Goal: Task Accomplishment & Management: Complete application form

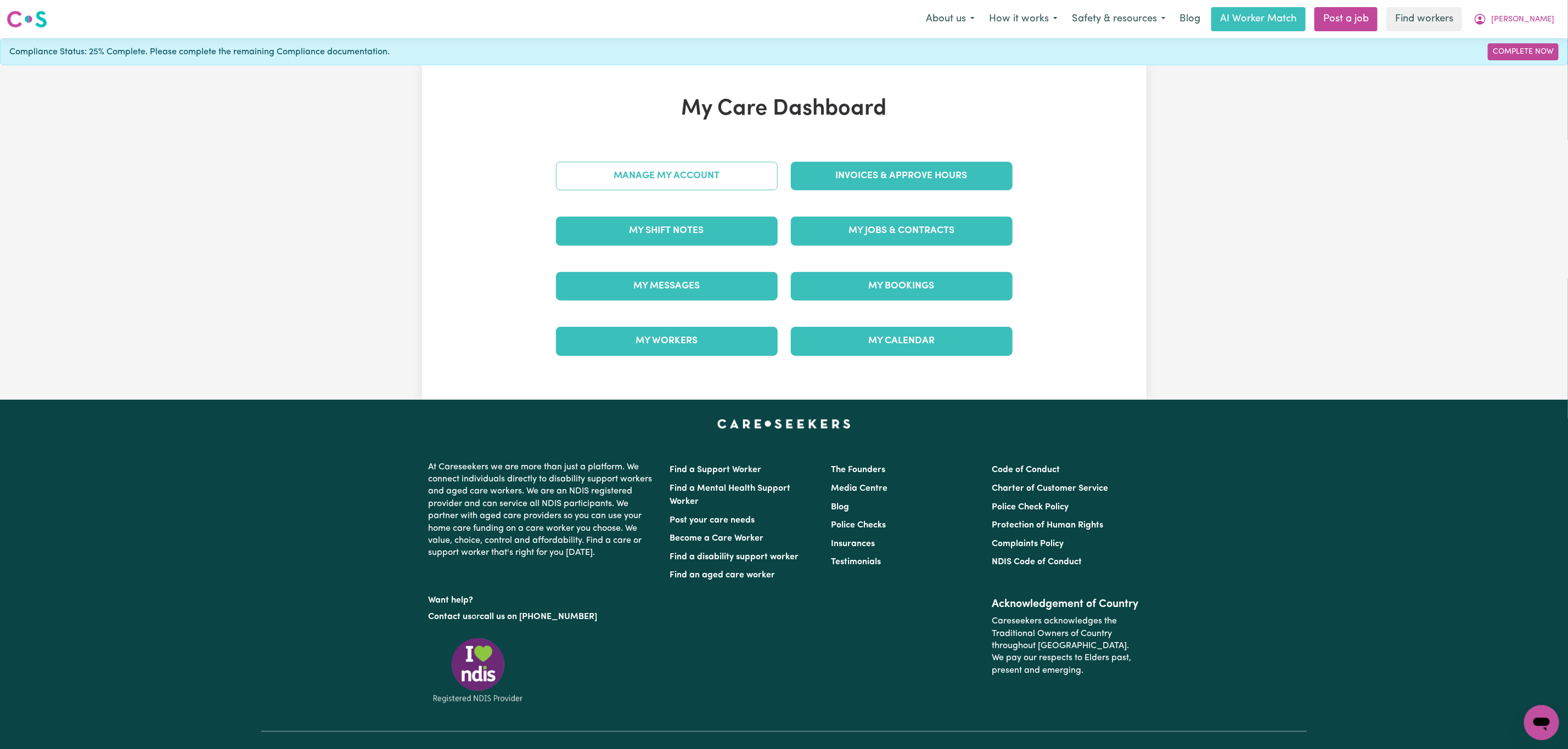
click at [713, 180] on link "Manage My Account" at bounding box center [666, 176] width 222 height 29
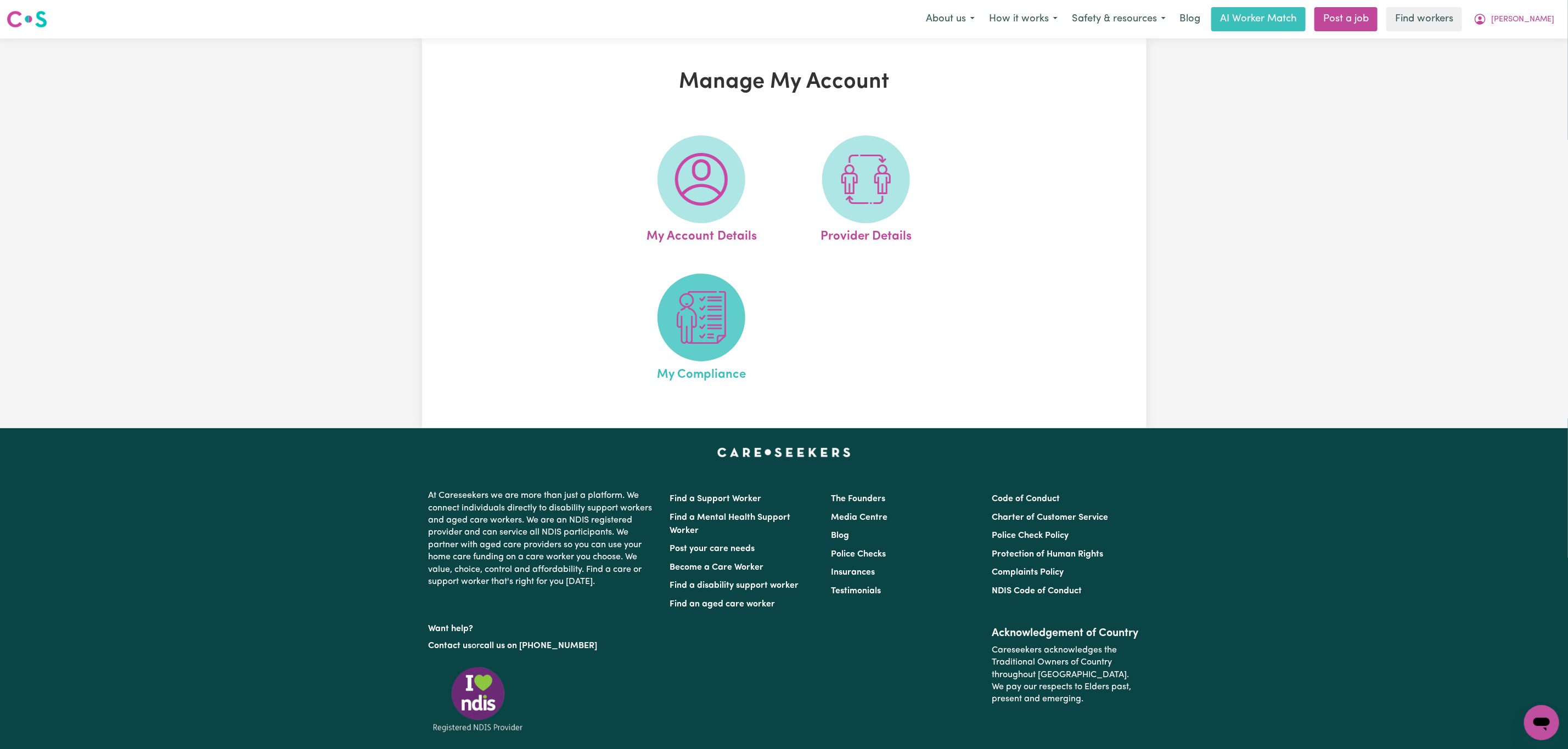
click at [720, 319] on img at bounding box center [701, 317] width 53 height 53
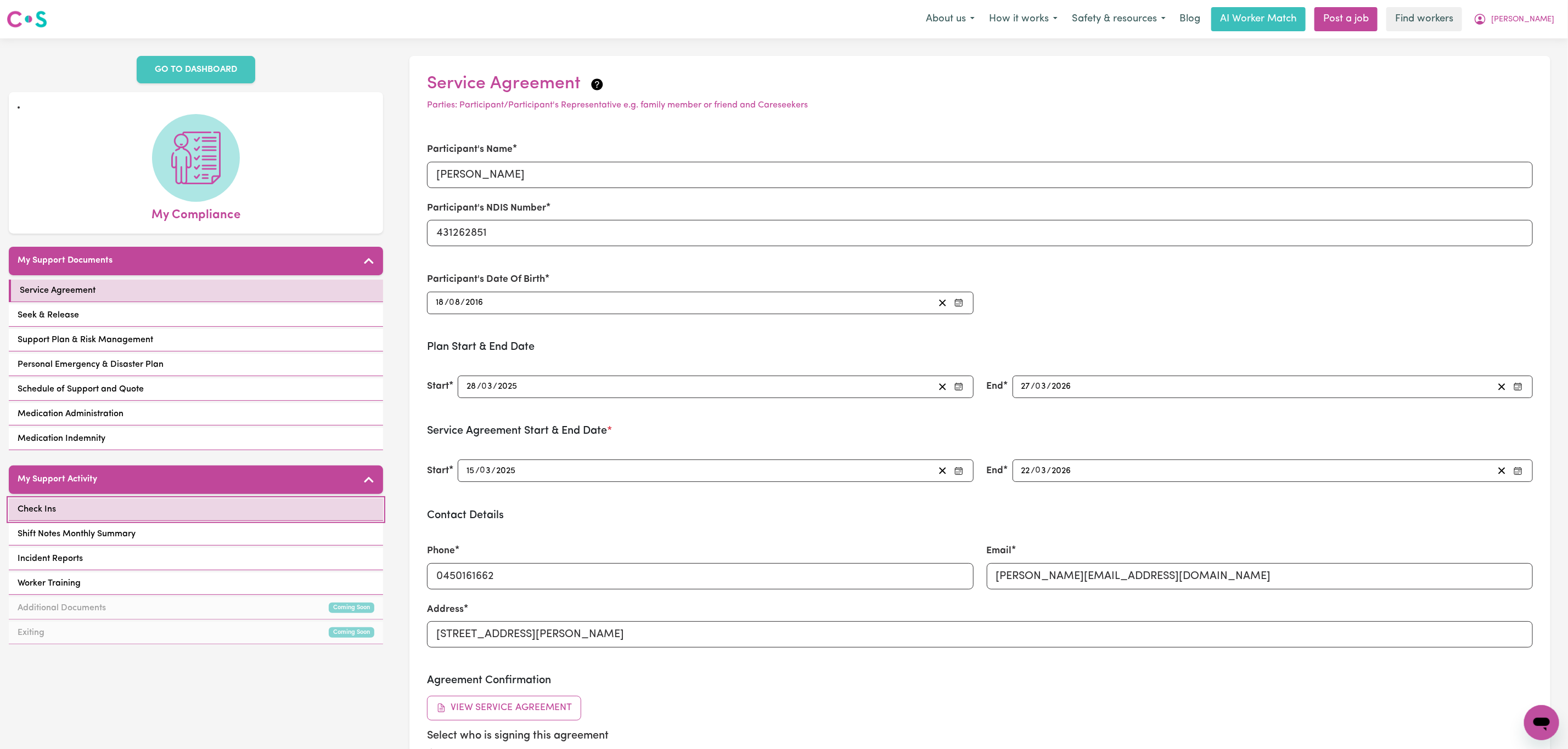
click at [133, 514] on link "Check Ins" at bounding box center [196, 509] width 374 height 22
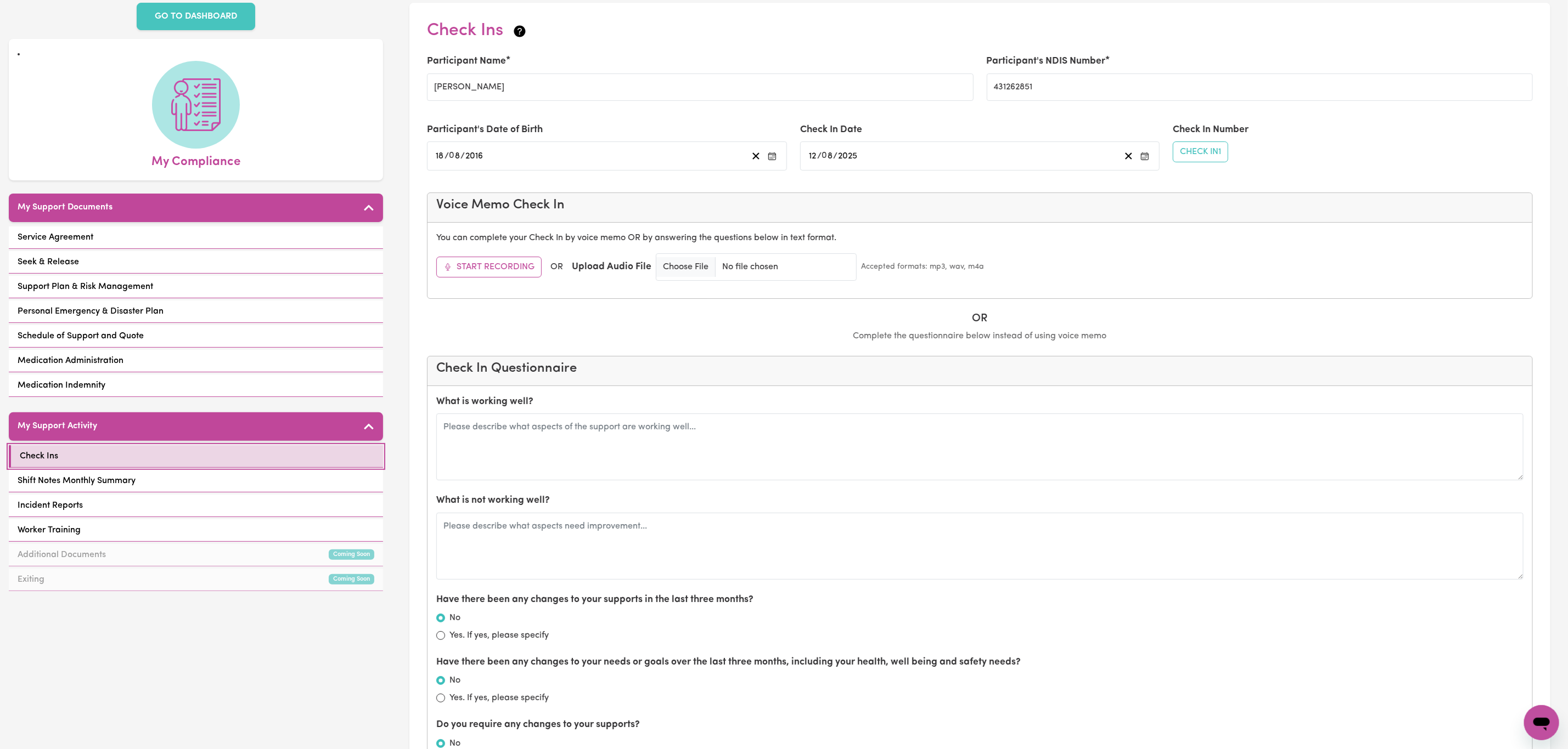
scroll to position [83, 0]
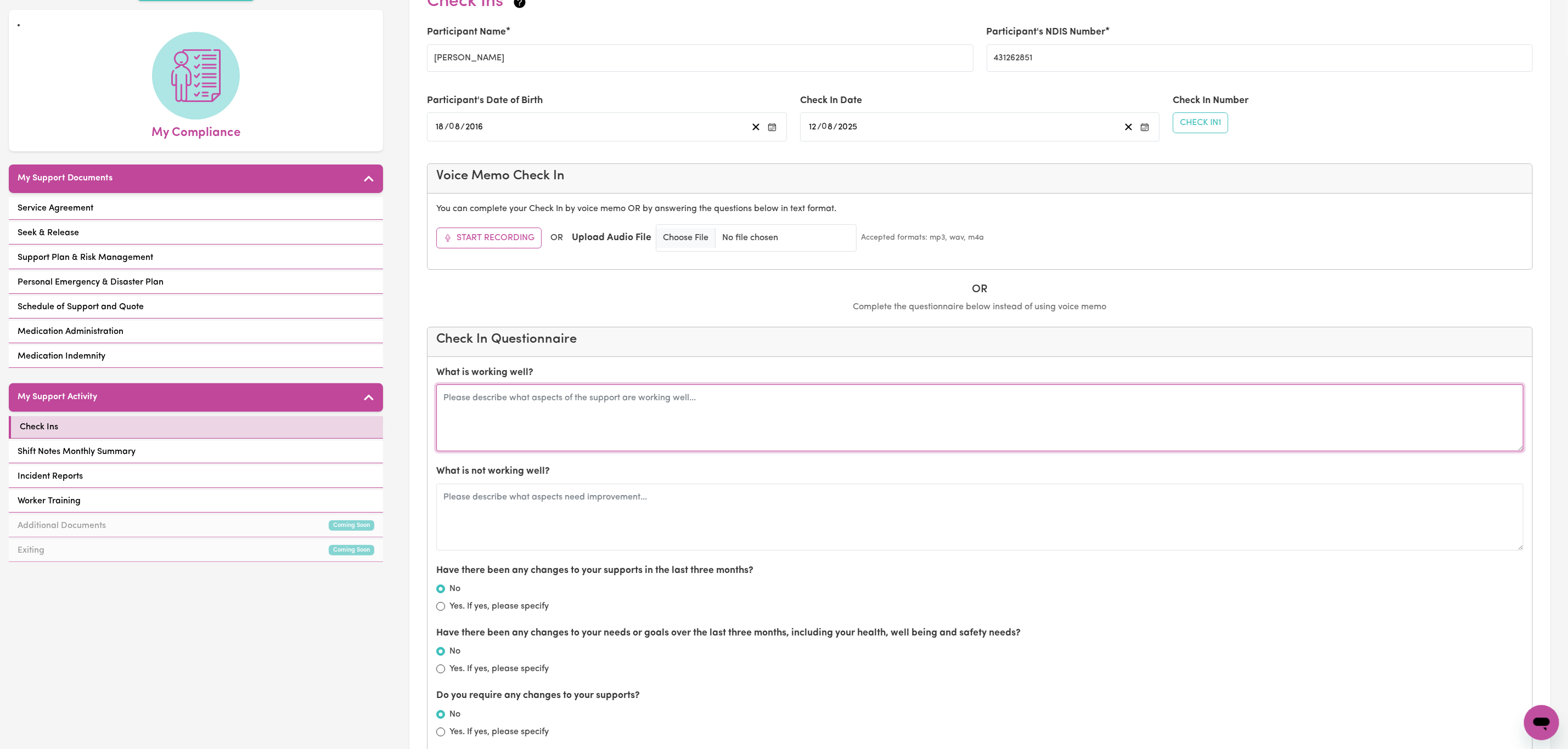
click at [560, 425] on textarea at bounding box center [980, 418] width 1087 height 67
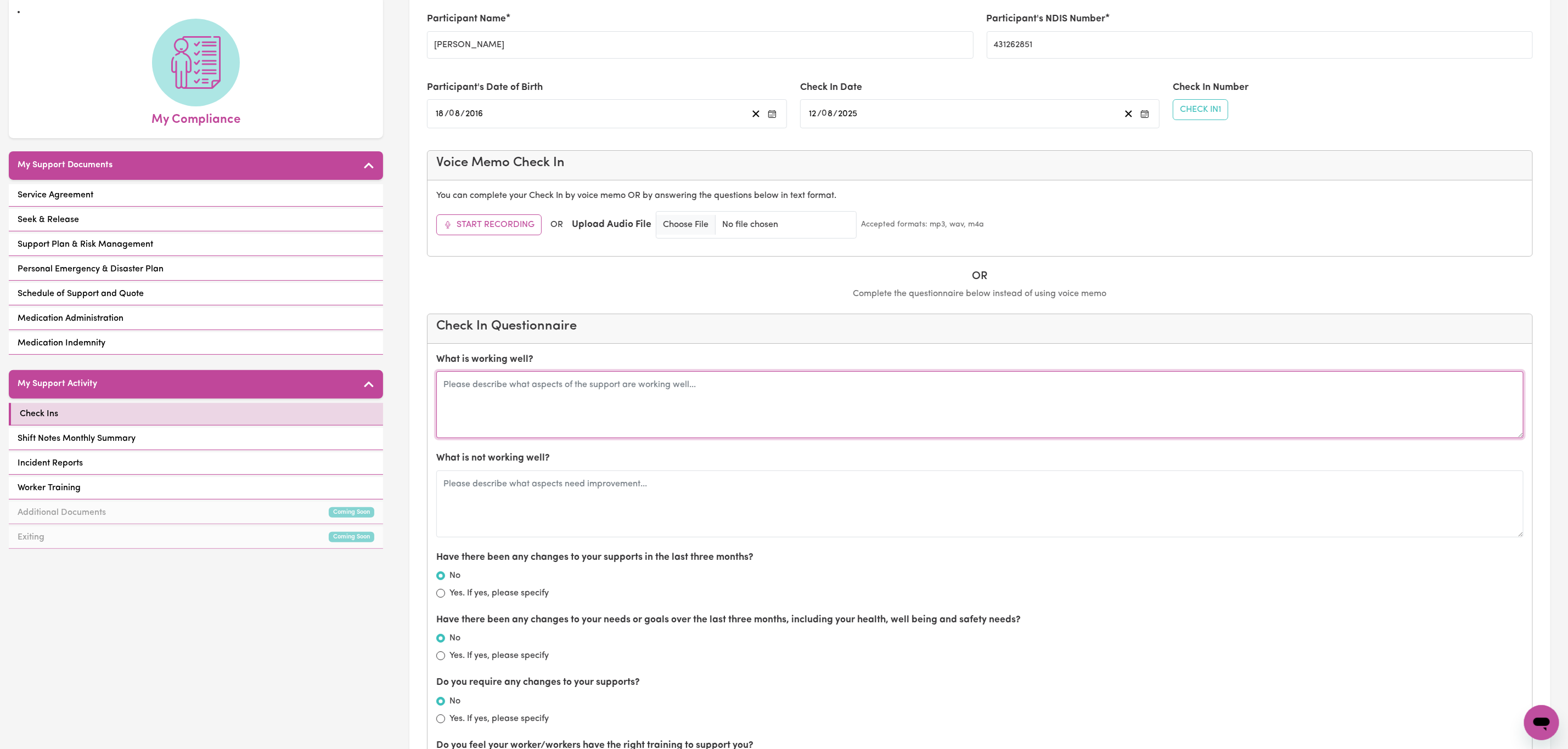
scroll to position [0, 0]
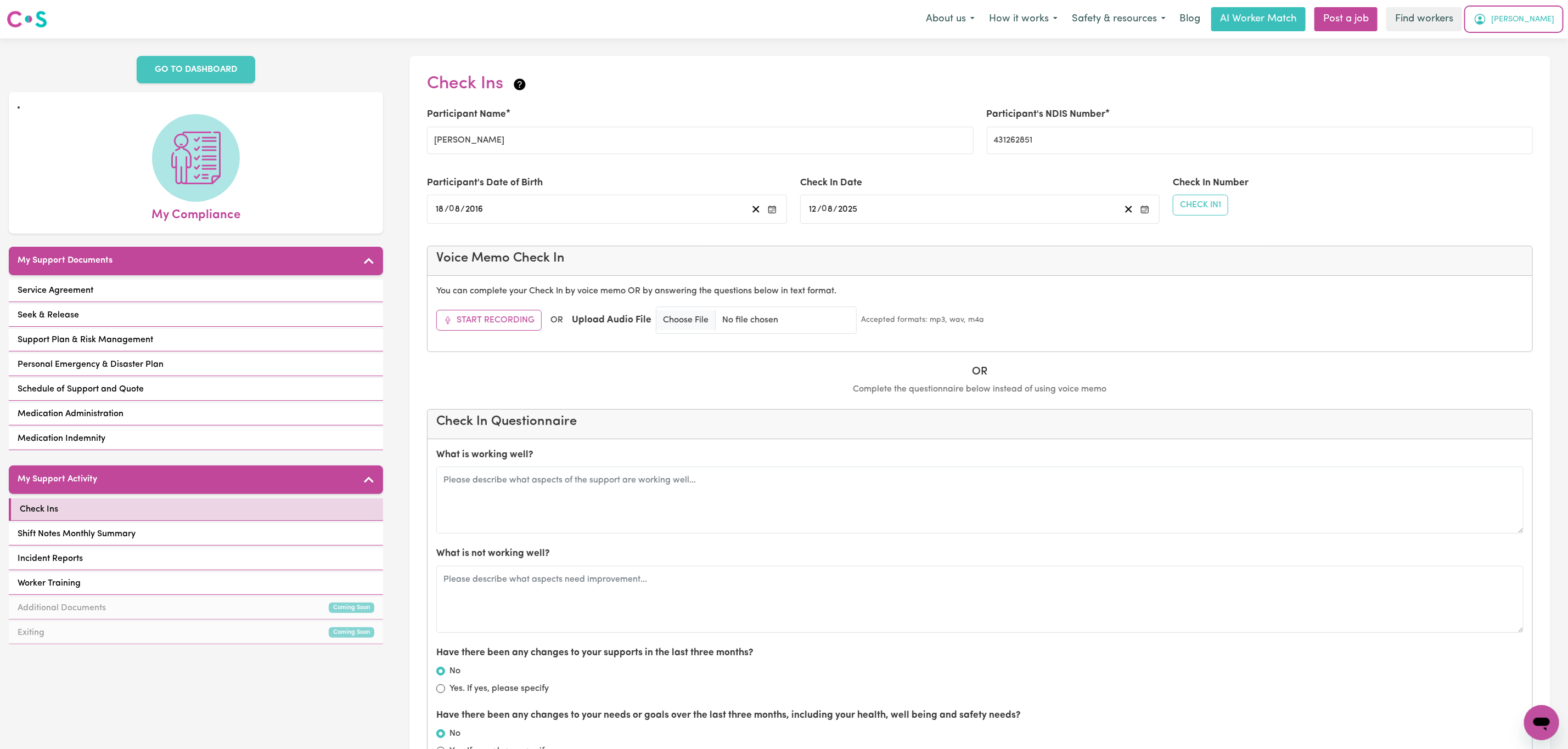
click at [1541, 22] on span "[PERSON_NAME]" at bounding box center [1522, 20] width 63 height 12
click at [1539, 37] on link "My Dashboard" at bounding box center [1517, 43] width 87 height 21
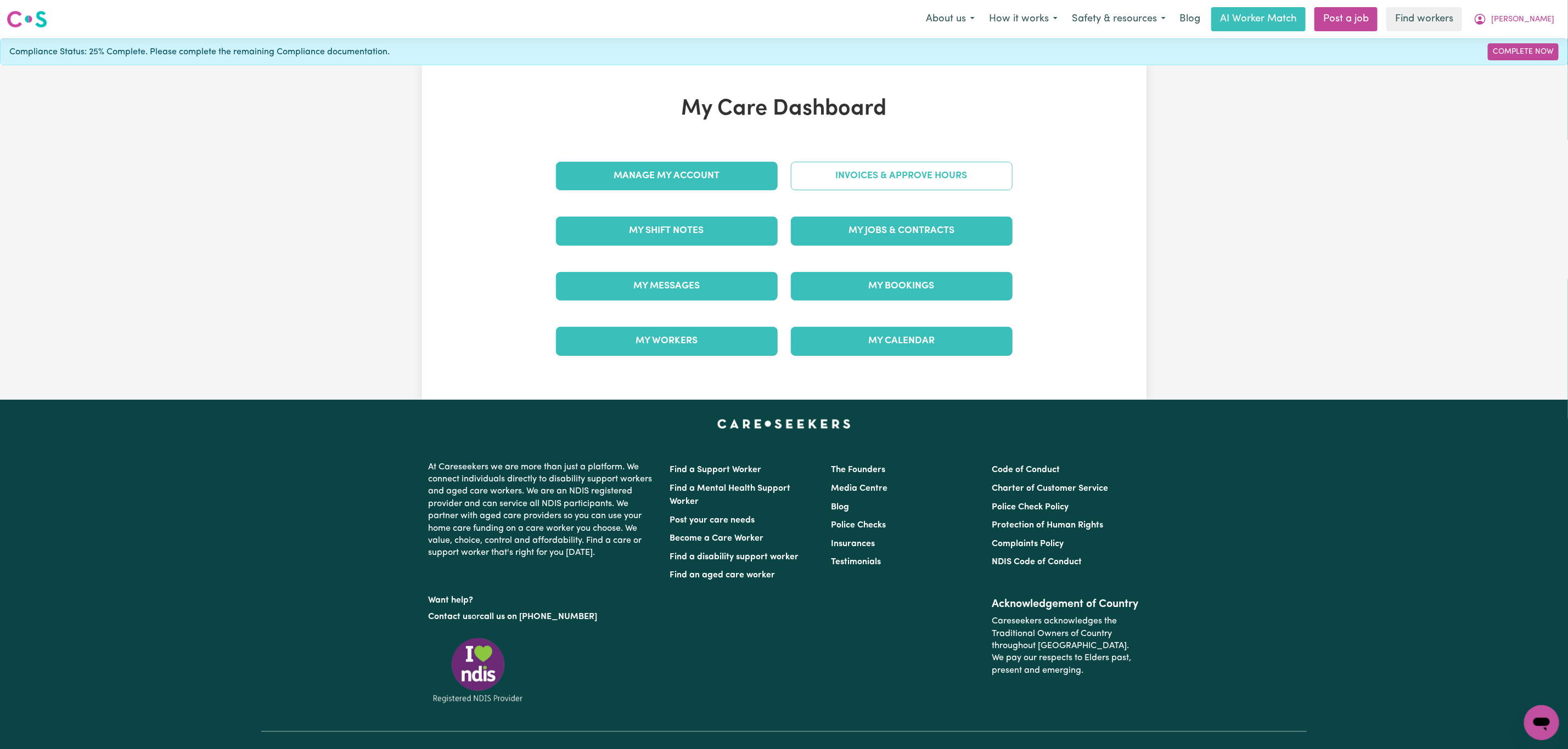
click at [937, 187] on link "Invoices & Approve Hours" at bounding box center [901, 176] width 222 height 29
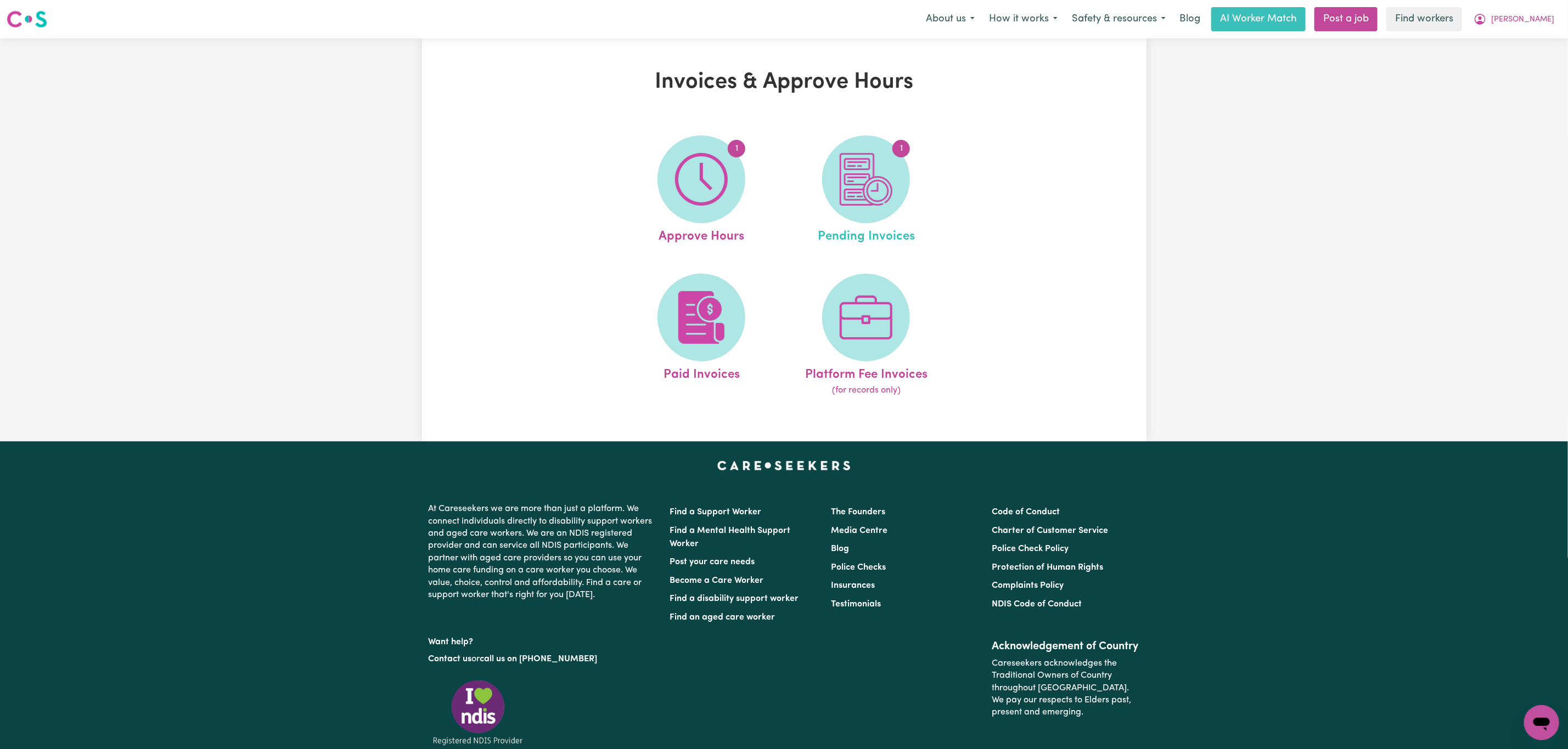
click at [799, 189] on link "1 Pending Invoices" at bounding box center [866, 190] width 158 height 111
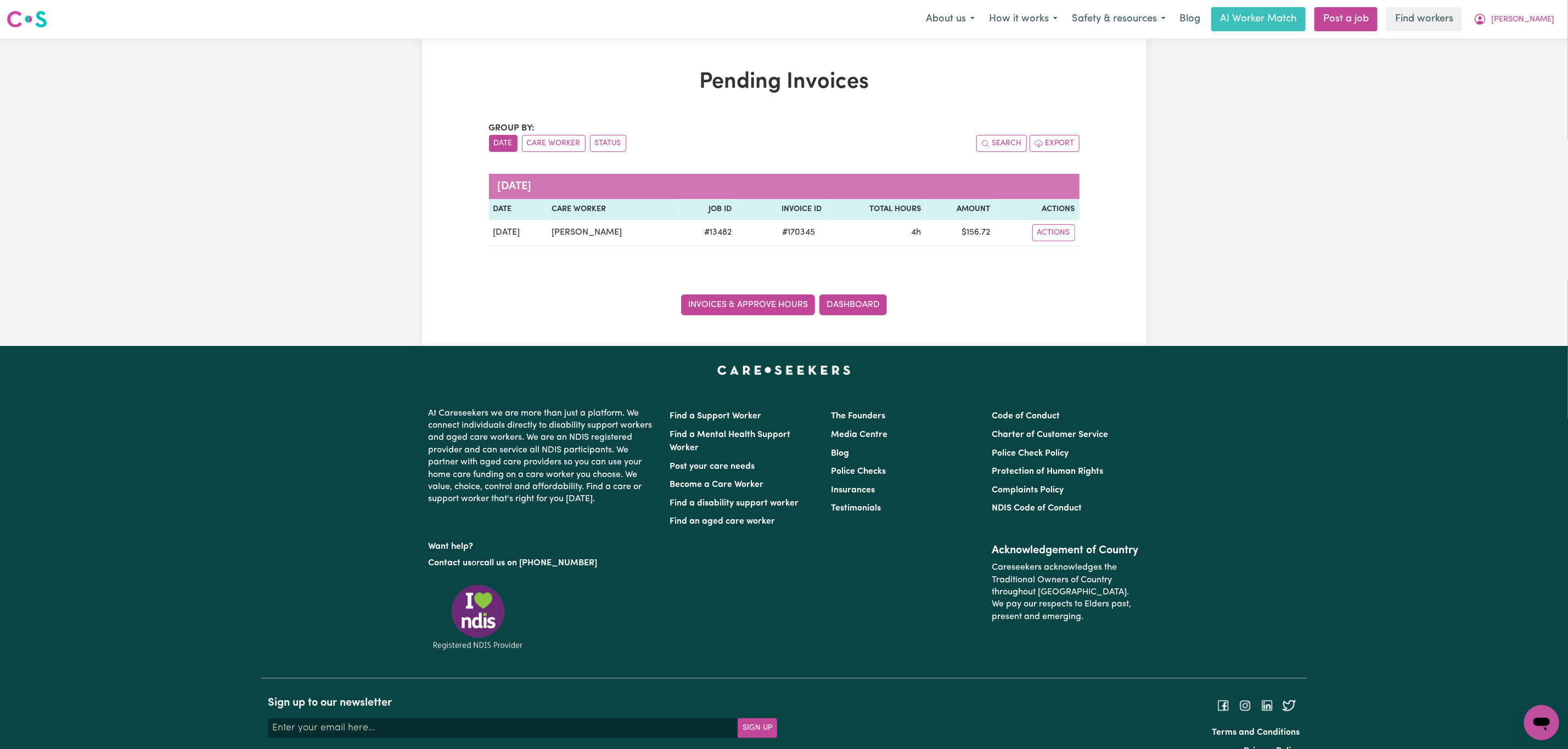
click at [721, 300] on link "Invoices & Approve Hours" at bounding box center [747, 305] width 134 height 21
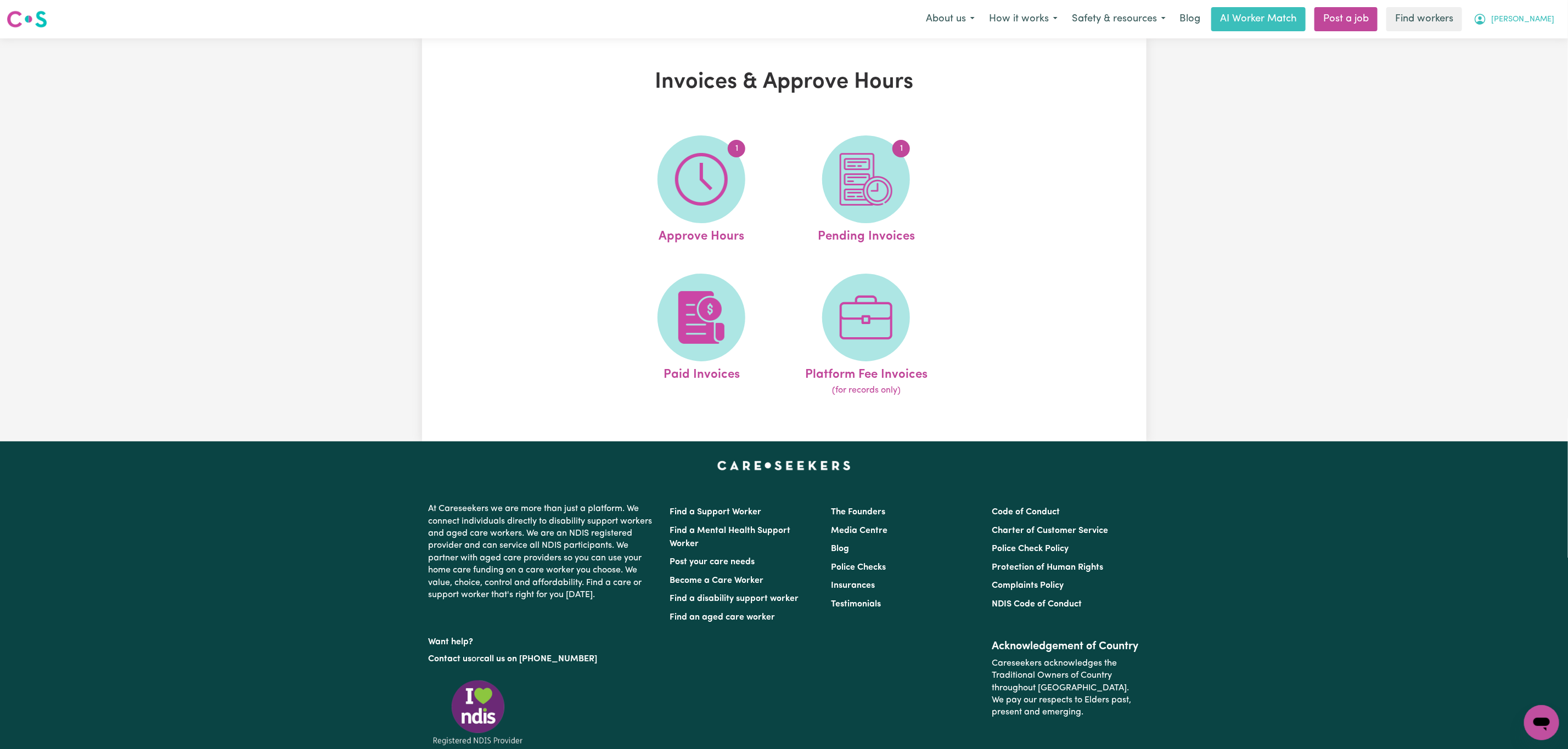
click at [1551, 18] on button "[PERSON_NAME]" at bounding box center [1513, 19] width 95 height 23
click at [1530, 38] on link "My Dashboard" at bounding box center [1517, 43] width 87 height 21
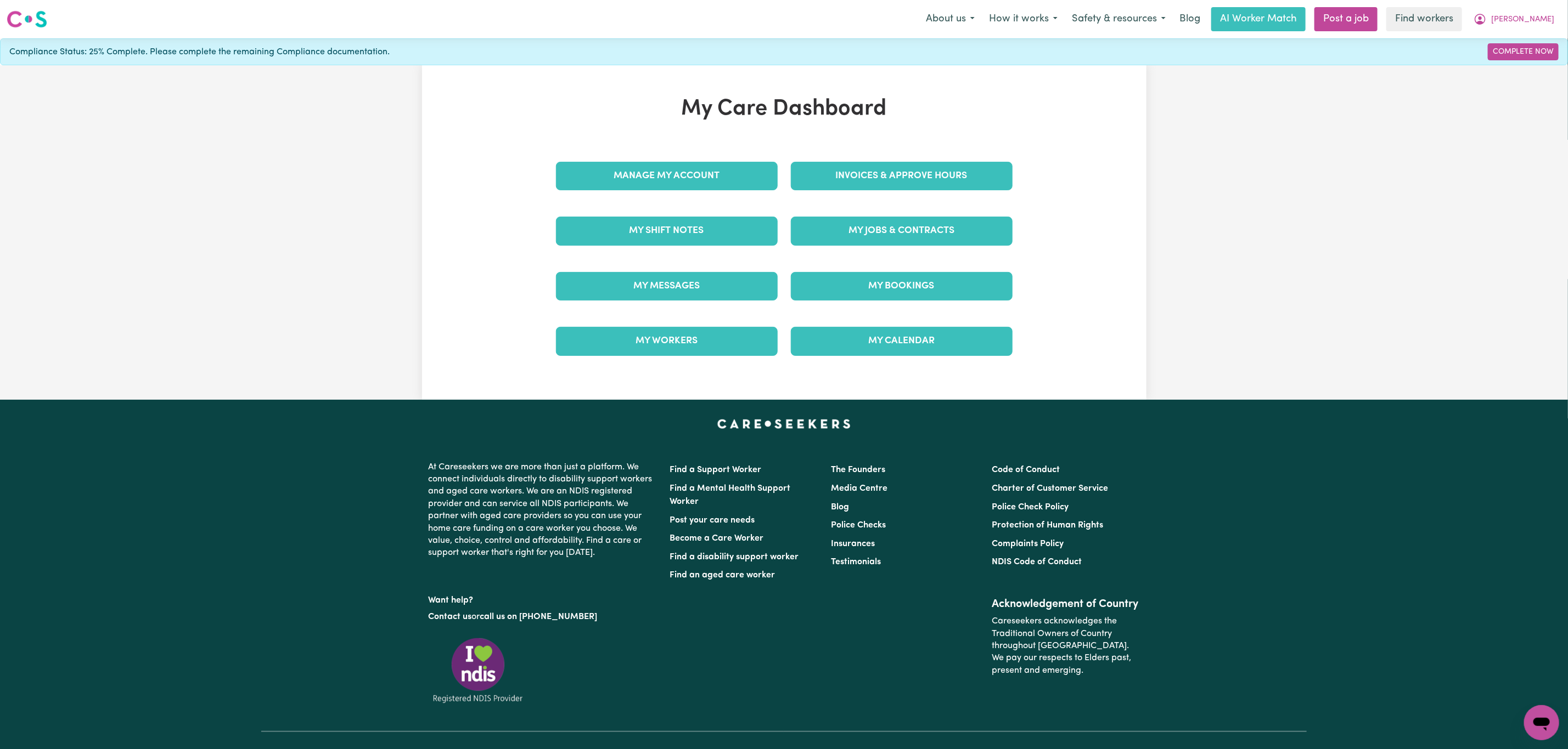
click at [680, 192] on div "Manage My Account" at bounding box center [667, 176] width 235 height 55
click at [680, 180] on link "Manage My Account" at bounding box center [666, 176] width 222 height 29
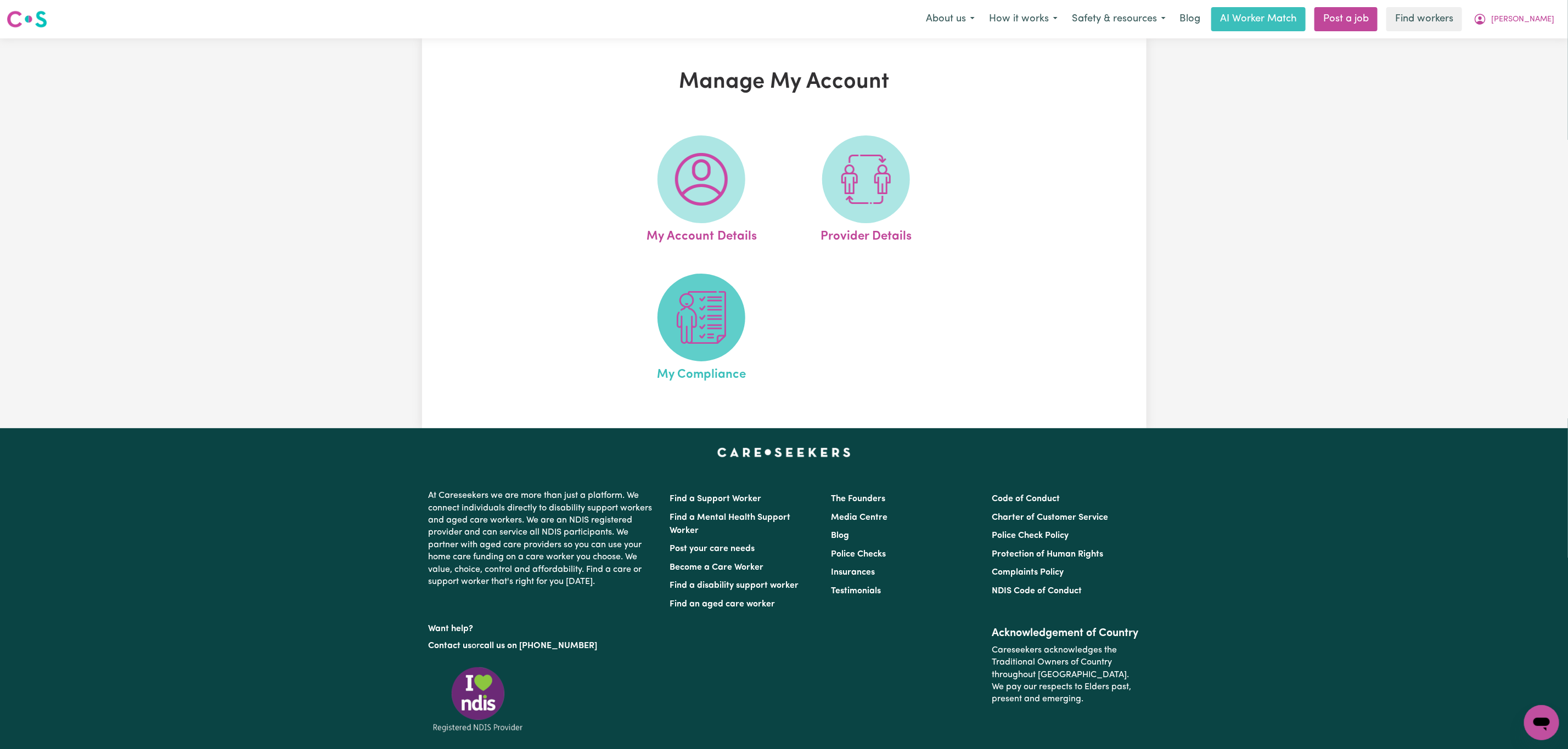
click at [713, 345] on span at bounding box center [701, 317] width 88 height 88
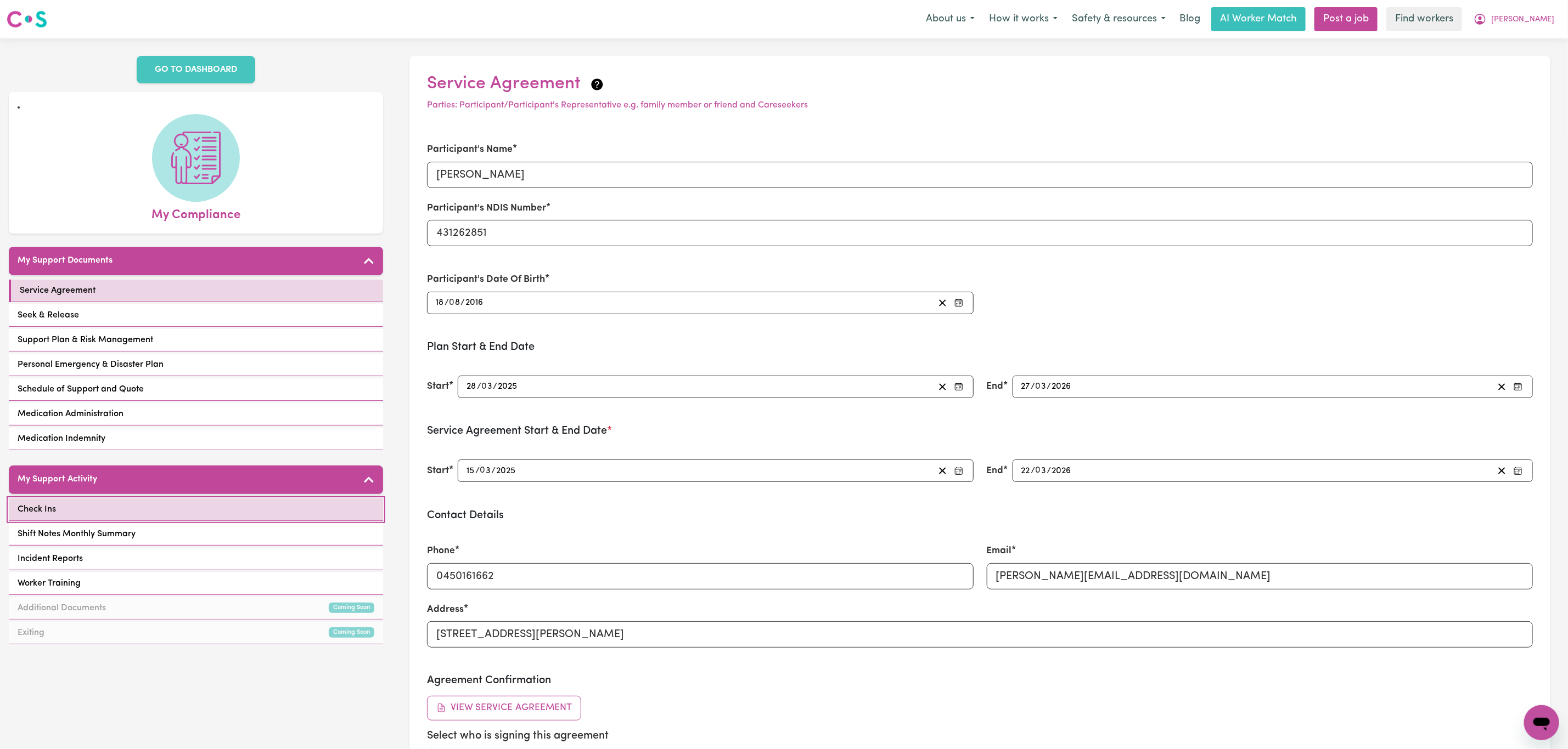
click at [206, 509] on link "Check Ins" at bounding box center [196, 509] width 374 height 22
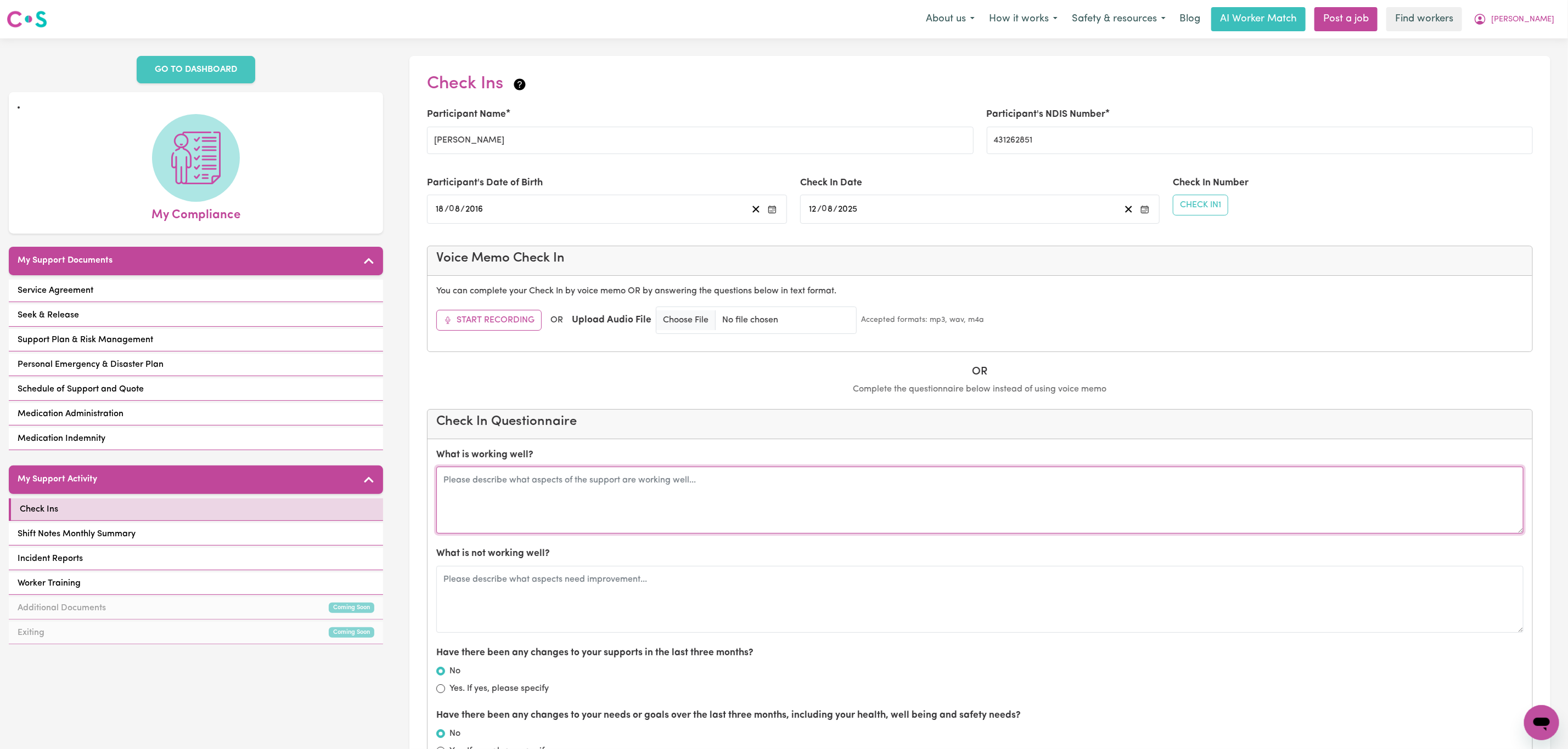
drag, startPoint x: 512, startPoint y: 517, endPoint x: 506, endPoint y: 517, distance: 6.0
click at [506, 517] on textarea at bounding box center [980, 500] width 1087 height 67
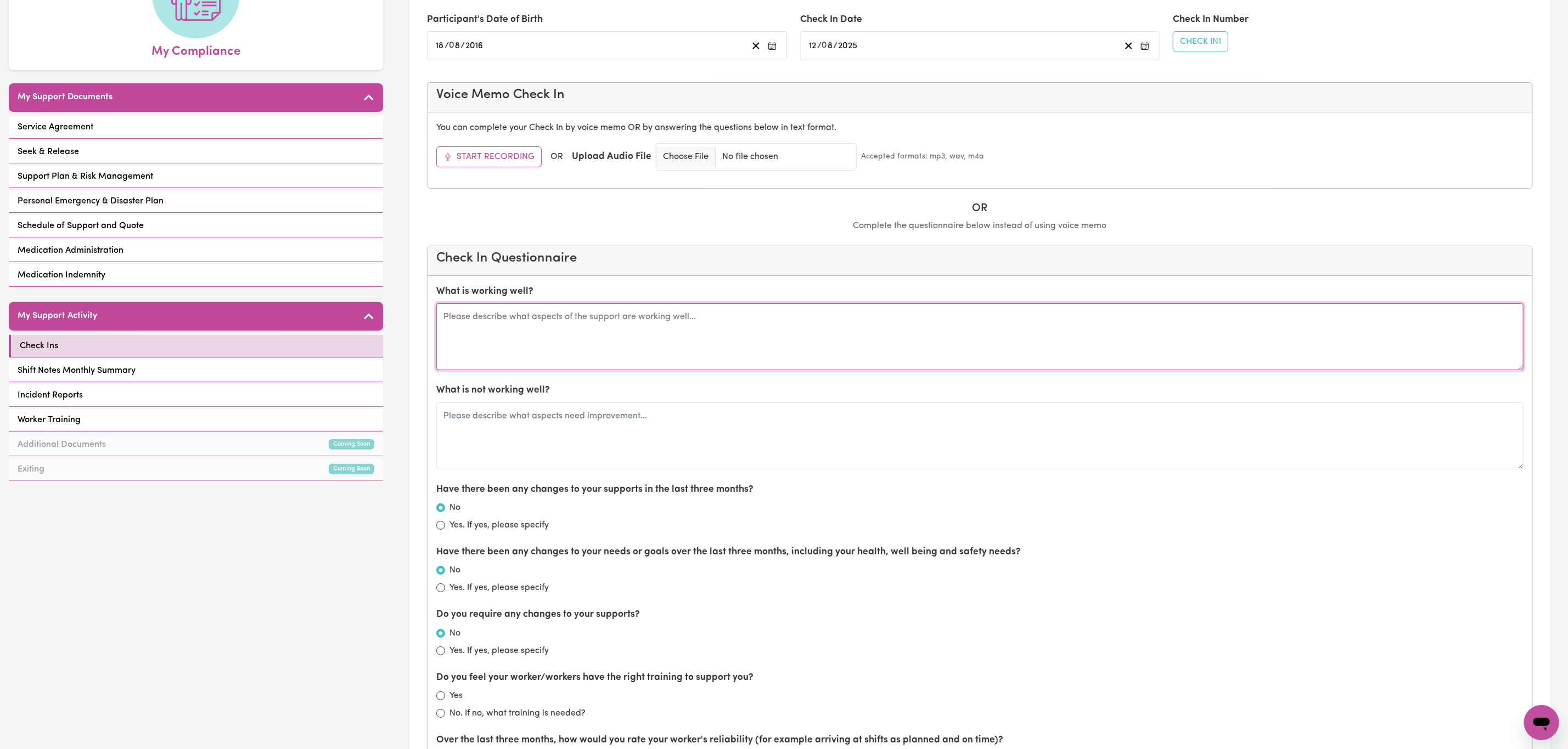
scroll to position [164, 0]
click at [572, 338] on textarea at bounding box center [980, 335] width 1087 height 67
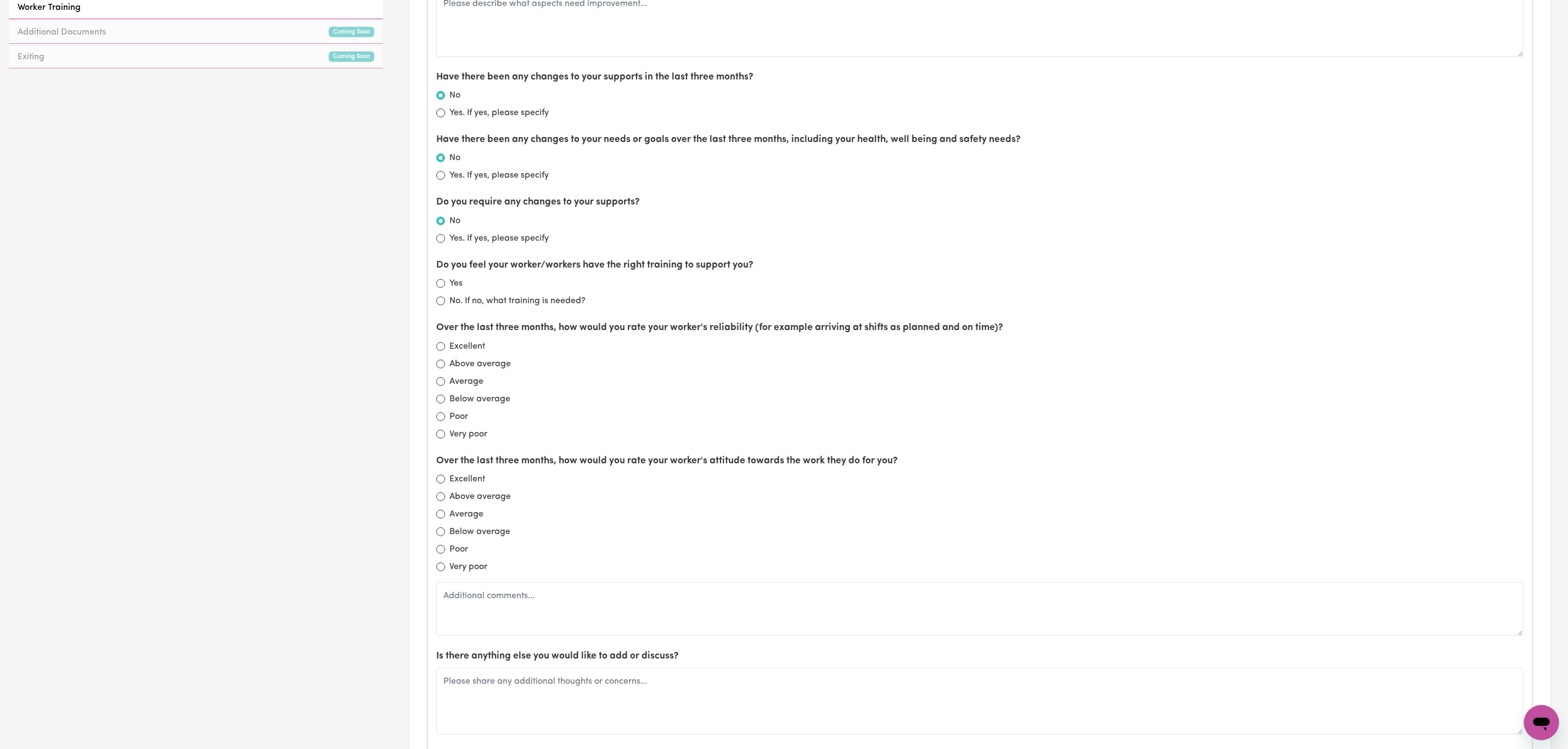
scroll to position [494, 0]
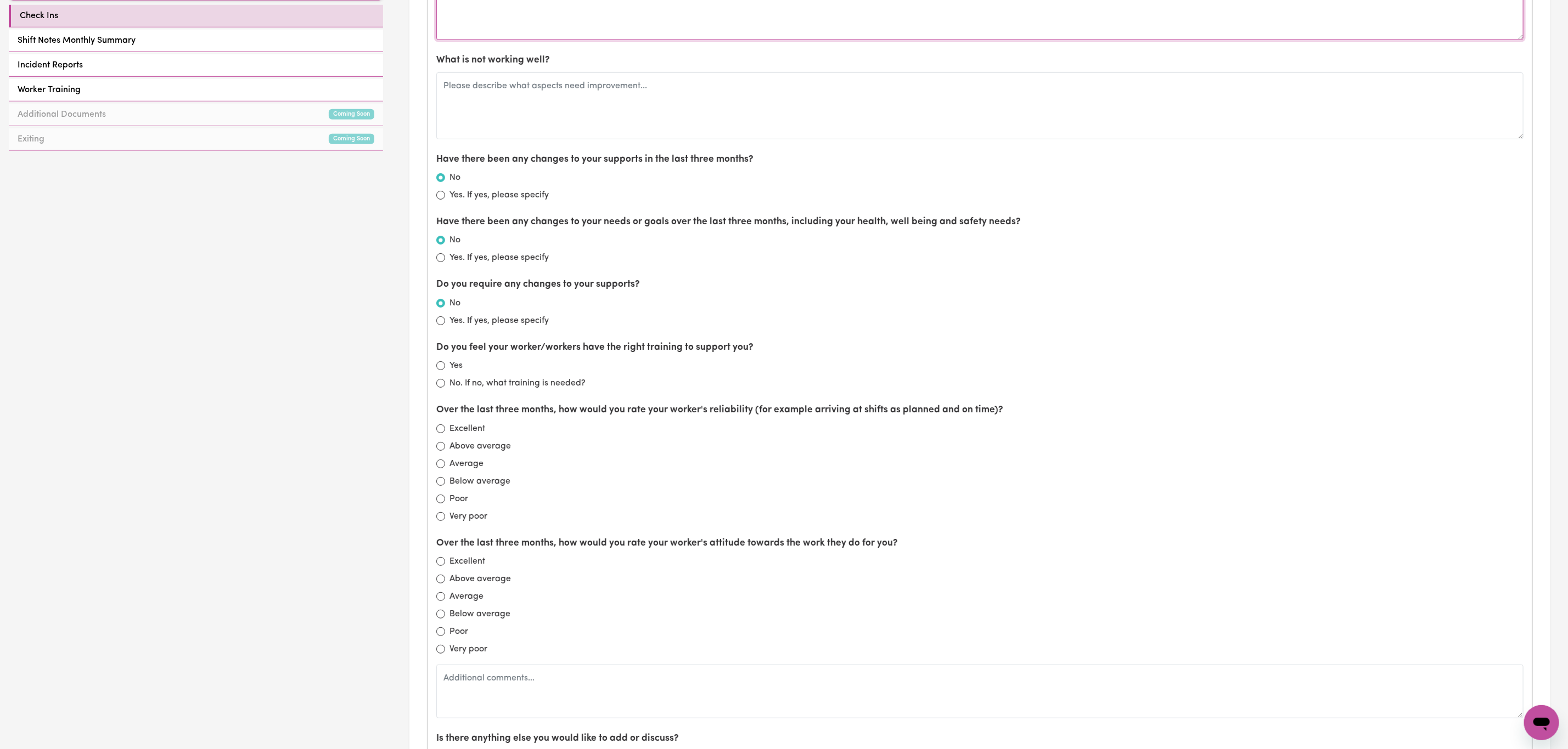
type textarea "always happy - more during uni - flexible"
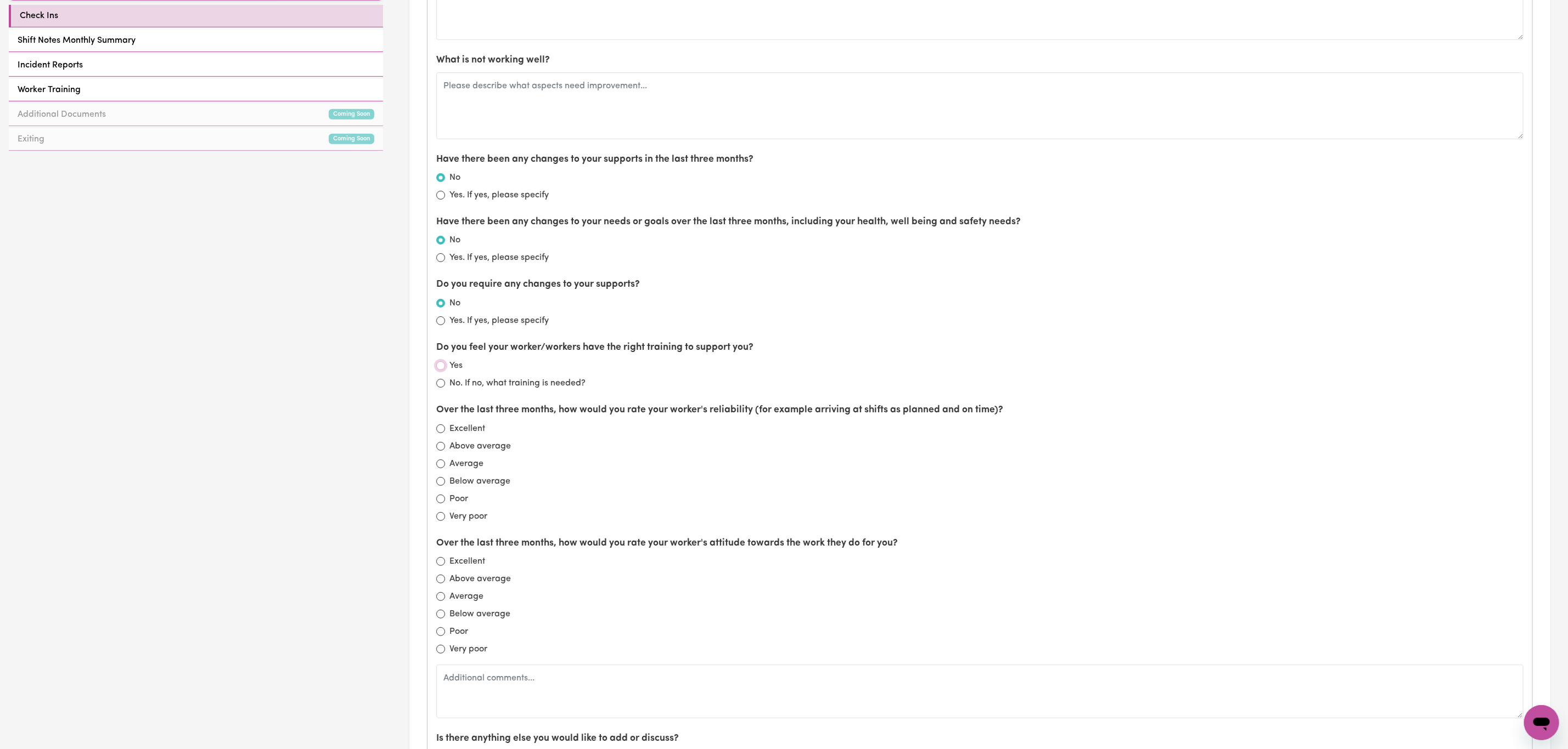
click at [443, 370] on input "Yes" at bounding box center [441, 366] width 9 height 9
radio input "true"
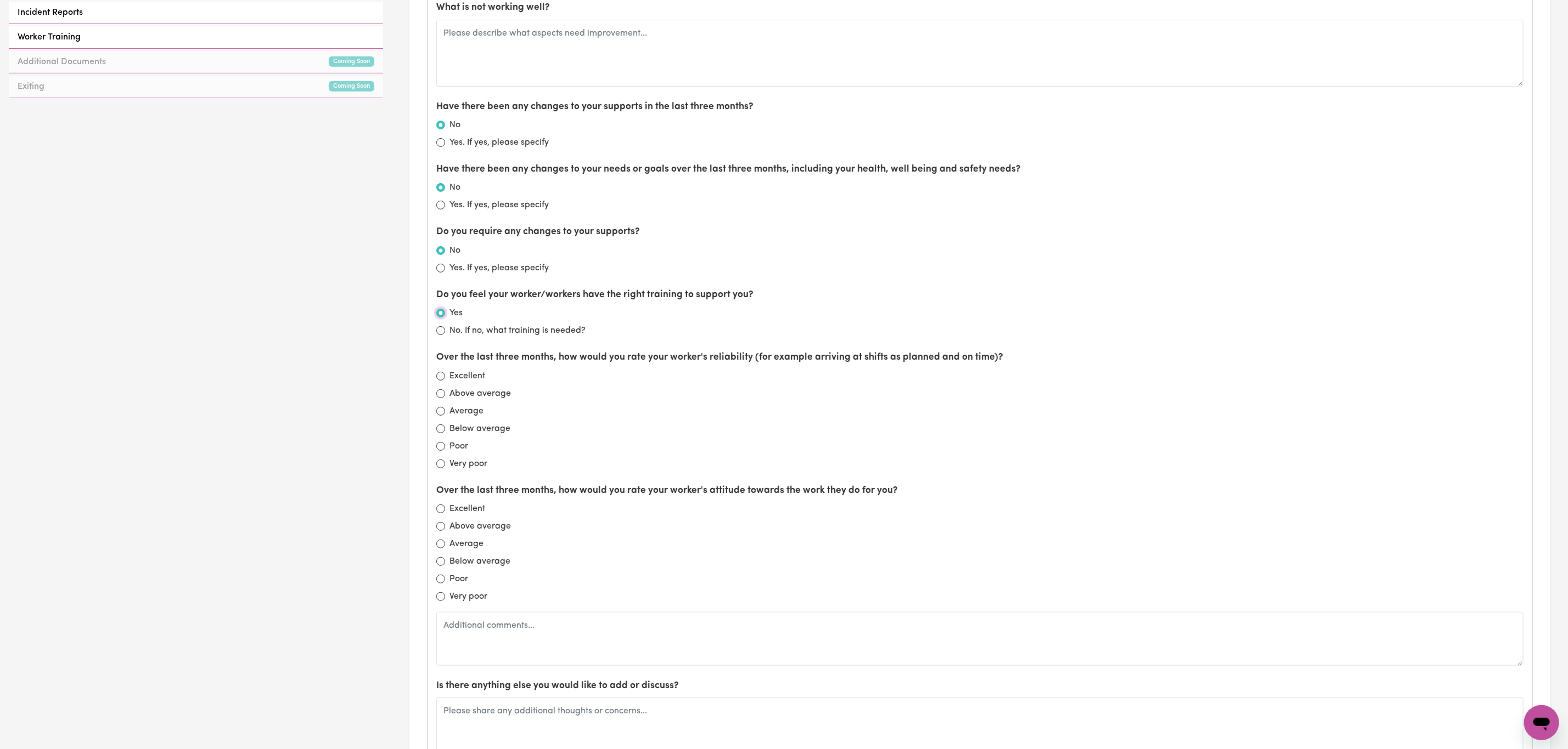
scroll to position [576, 0]
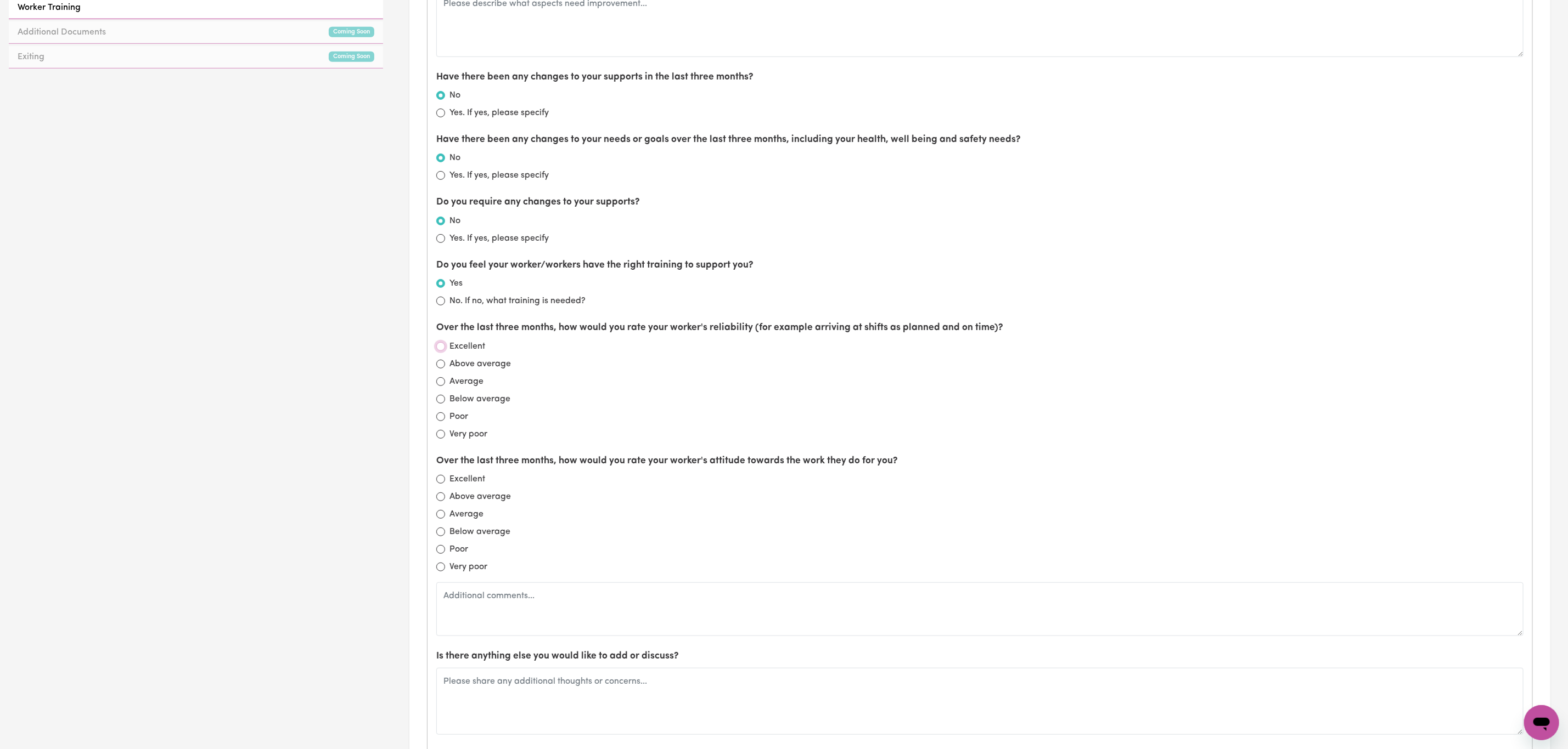
click at [439, 345] on input "Excellent" at bounding box center [441, 347] width 9 height 9
radio input "true"
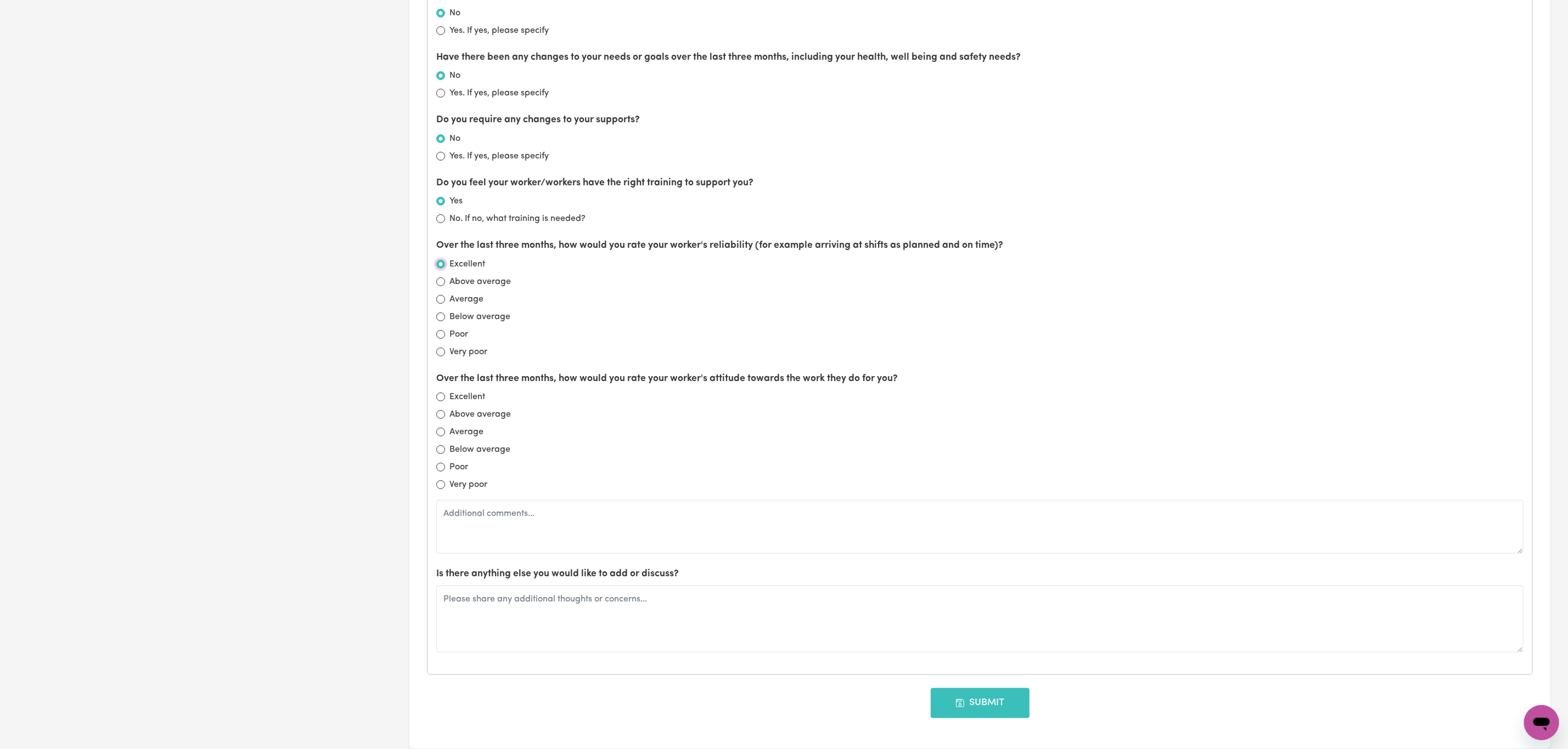
scroll to position [740, 0]
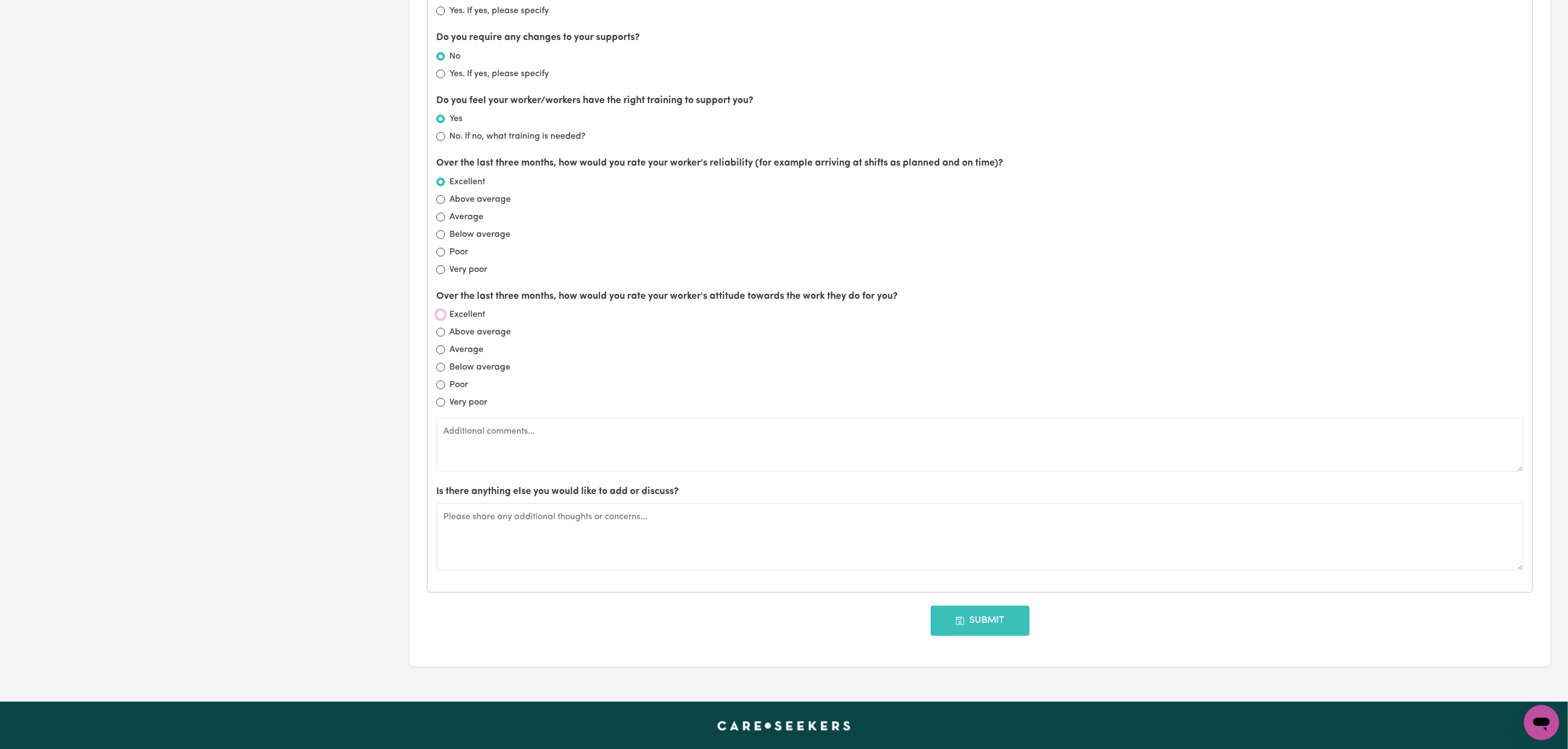
click at [440, 316] on input "Excellent" at bounding box center [441, 315] width 9 height 9
radio input "true"
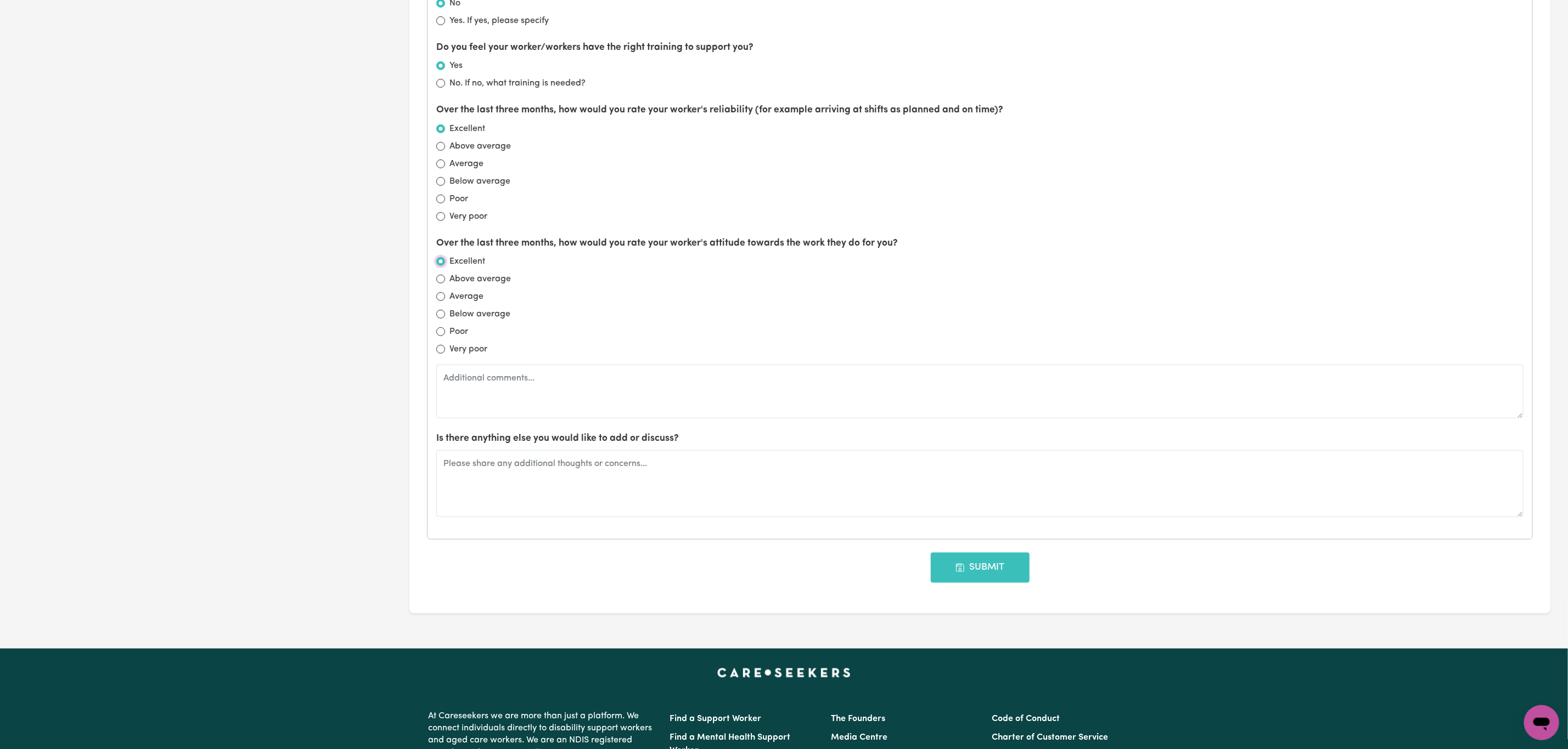
scroll to position [823, 0]
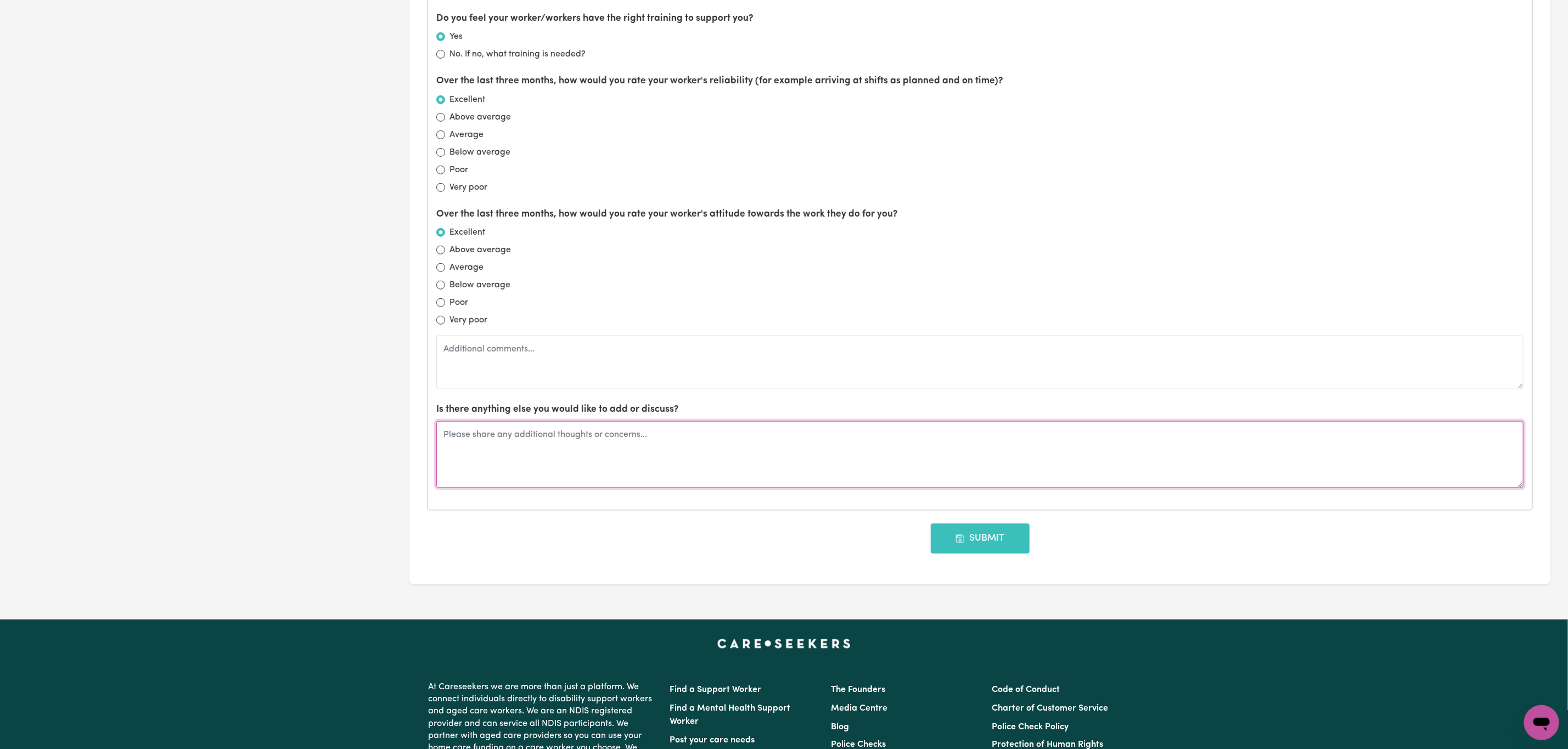
click at [539, 459] on textarea at bounding box center [980, 454] width 1087 height 67
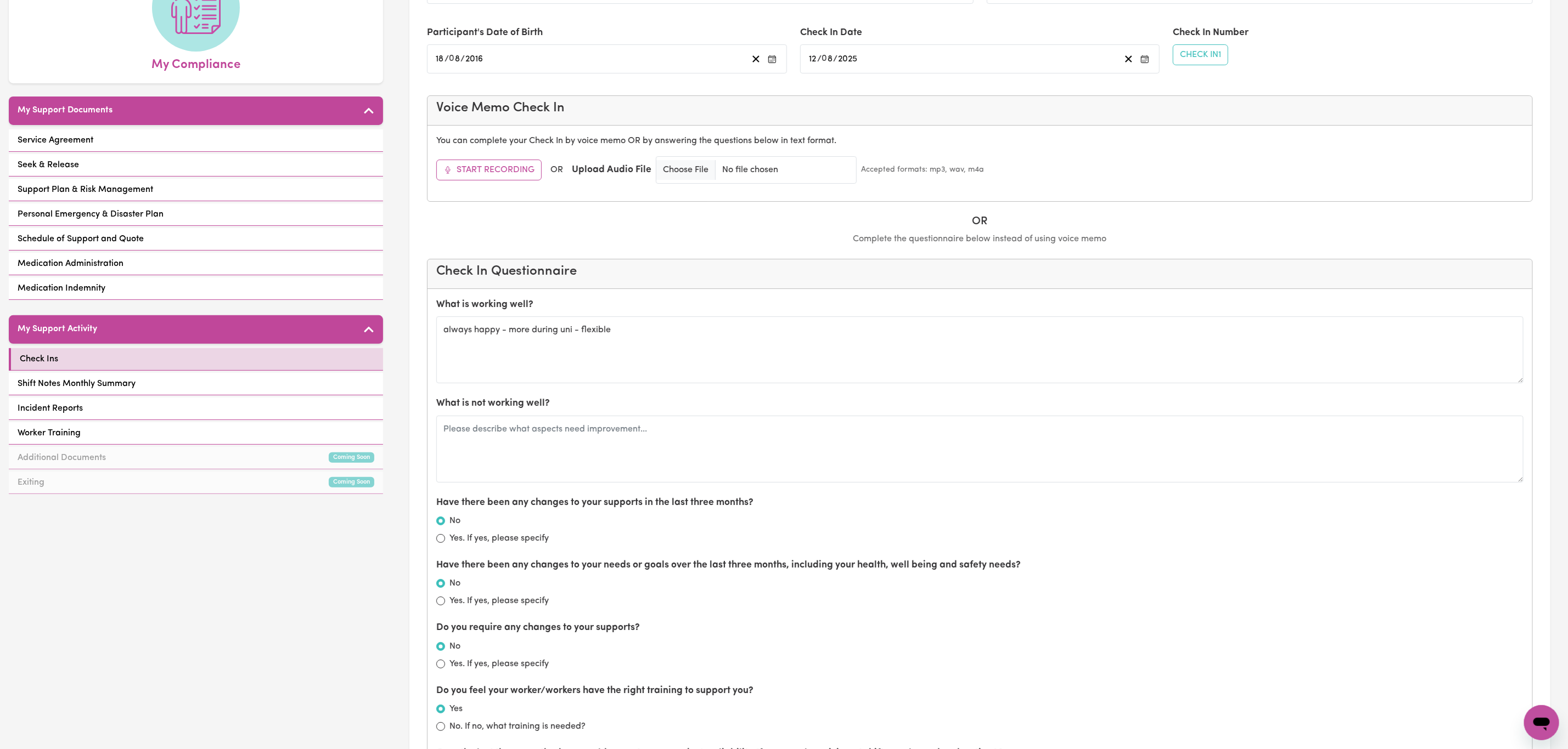
scroll to position [164, 0]
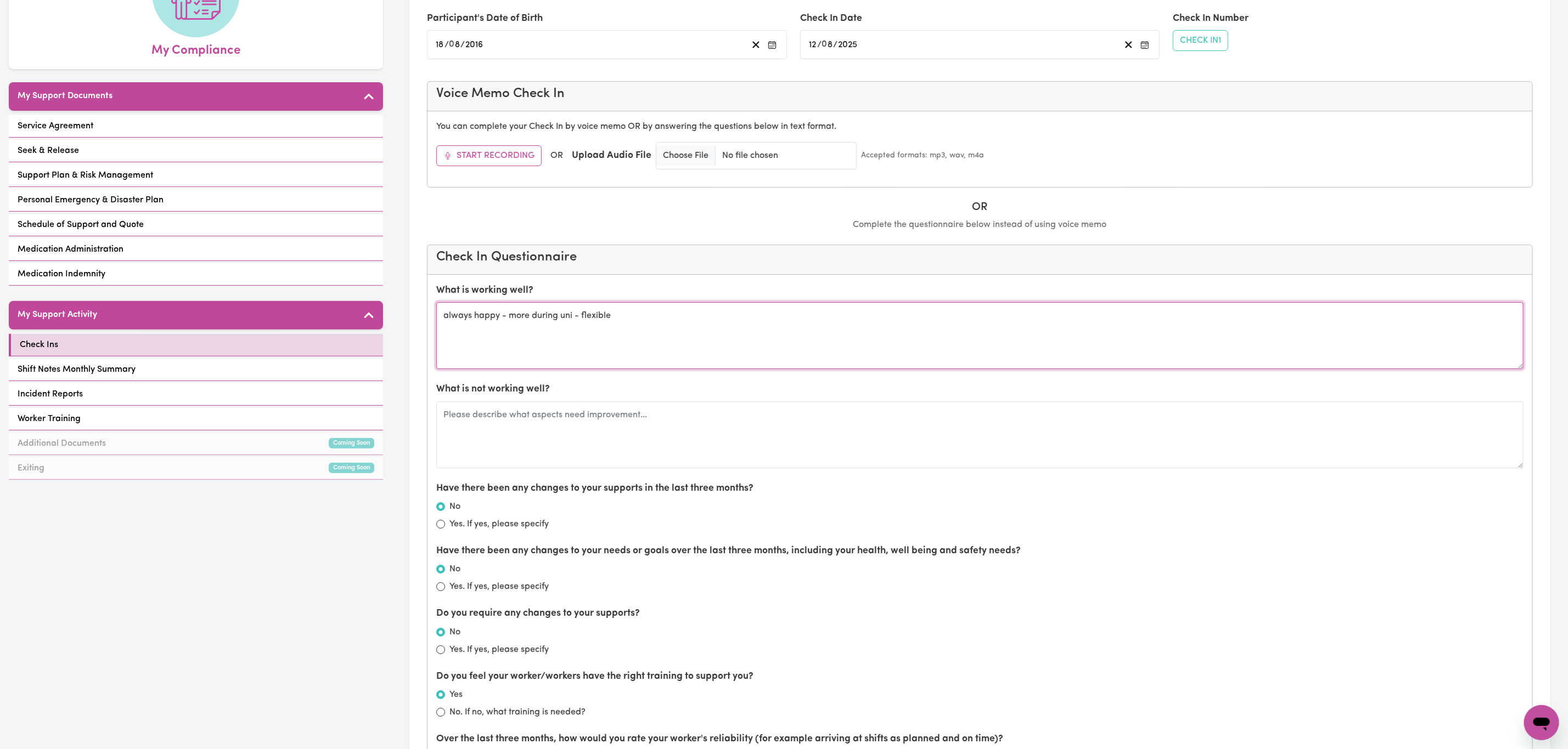
drag, startPoint x: 565, startPoint y: 323, endPoint x: 543, endPoint y: 337, distance: 26.1
click at [543, 337] on textarea "always happy - more during uni - flexible" at bounding box center [980, 335] width 1087 height 67
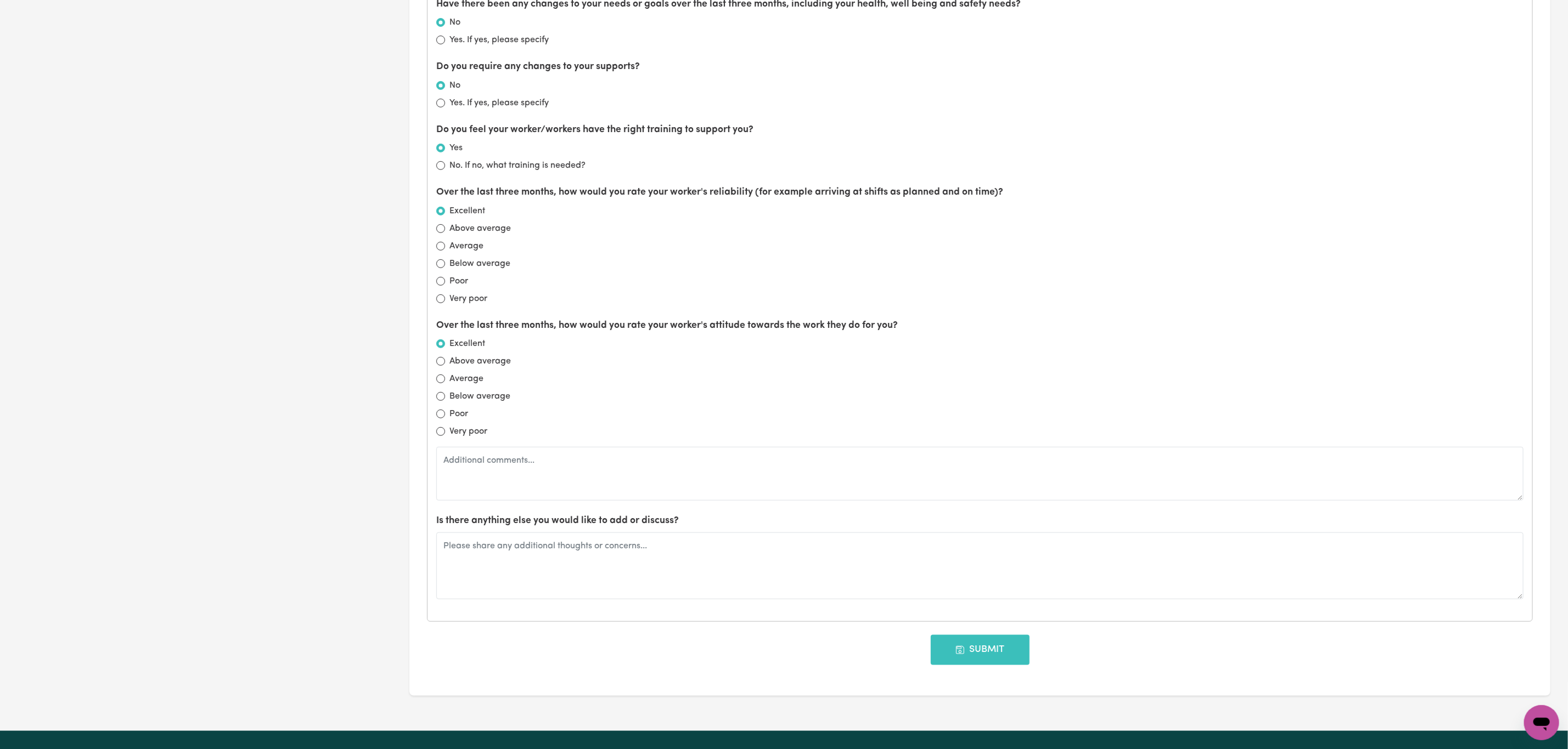
scroll to position [740, 0]
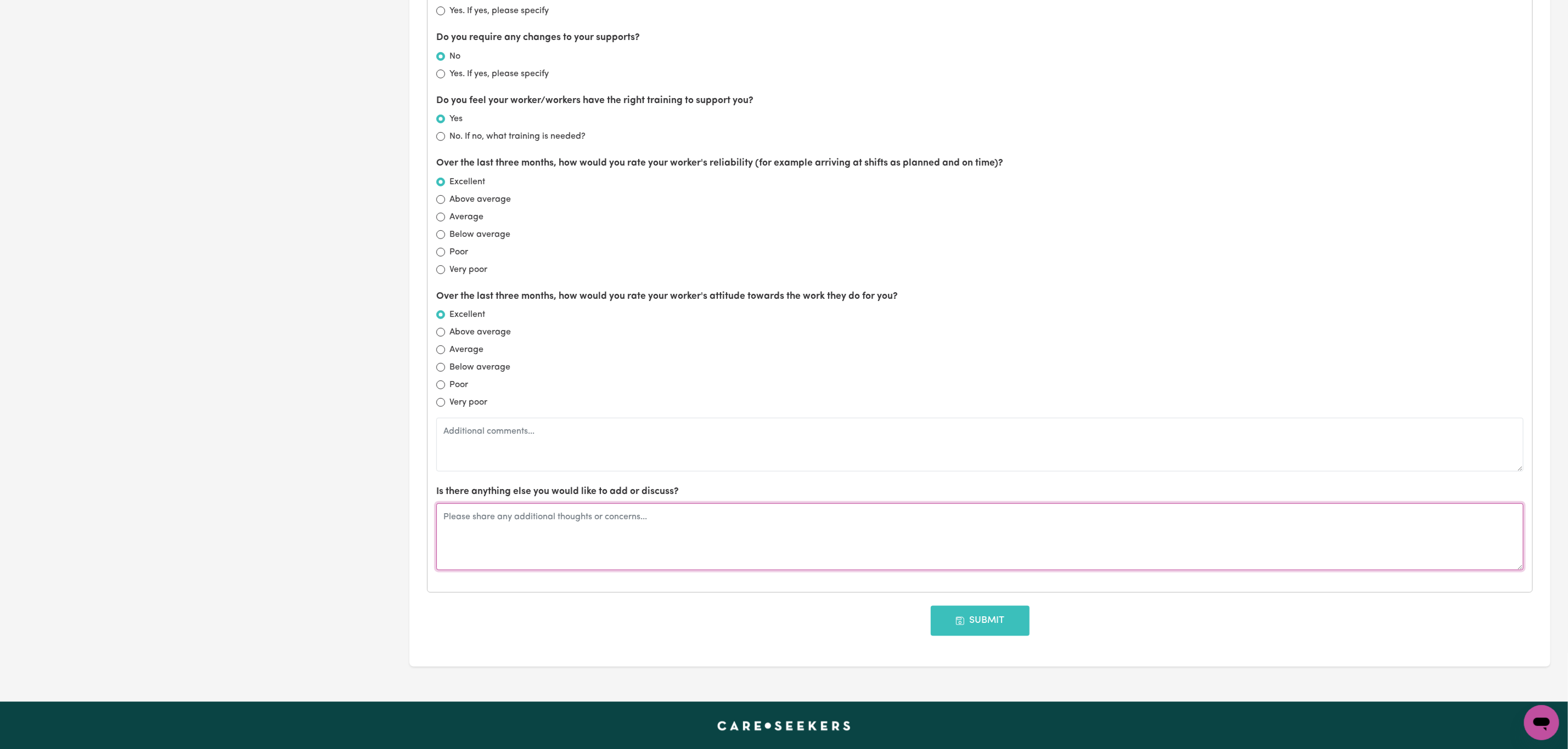
click at [527, 538] on textarea at bounding box center [980, 536] width 1087 height 67
type textarea "h"
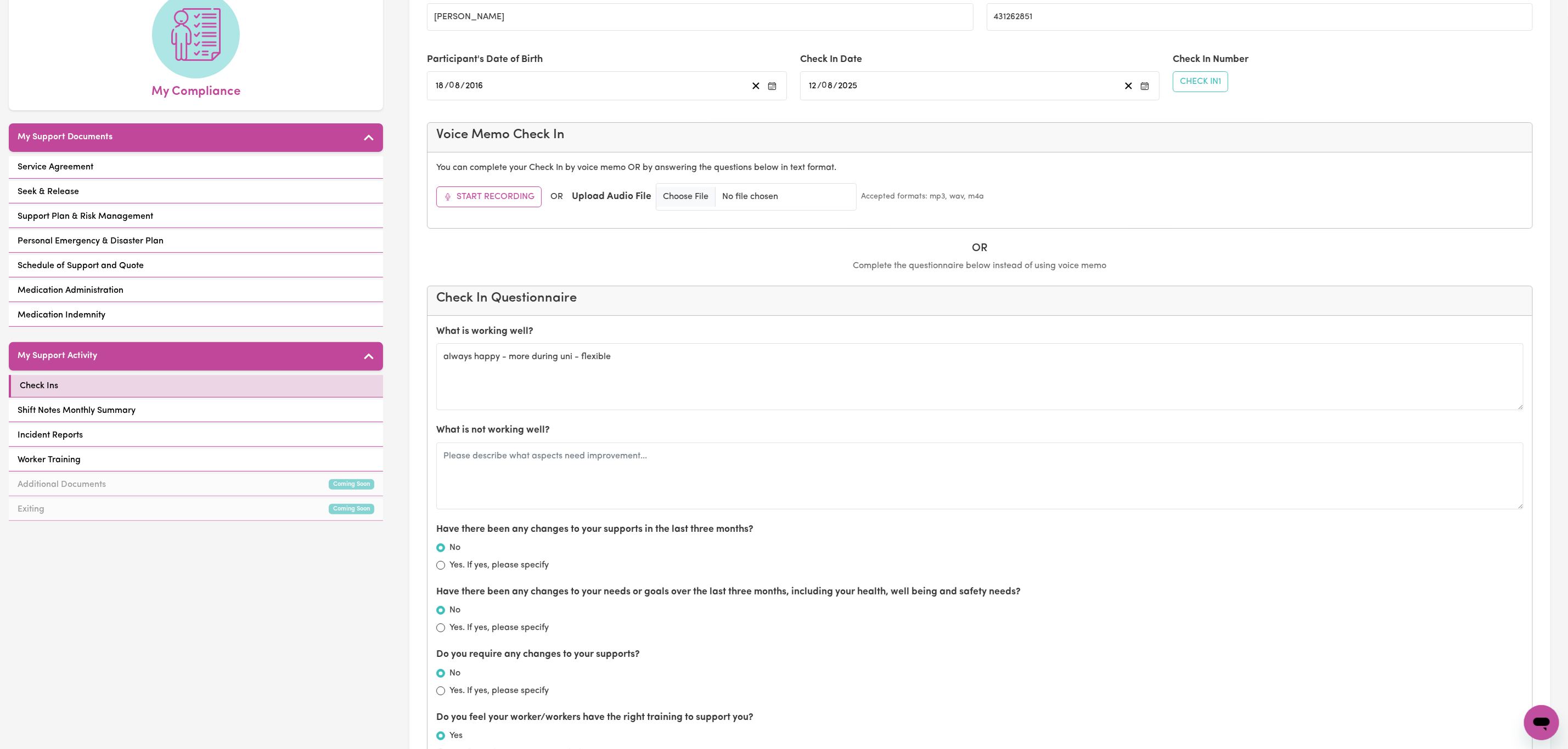
scroll to position [83, 0]
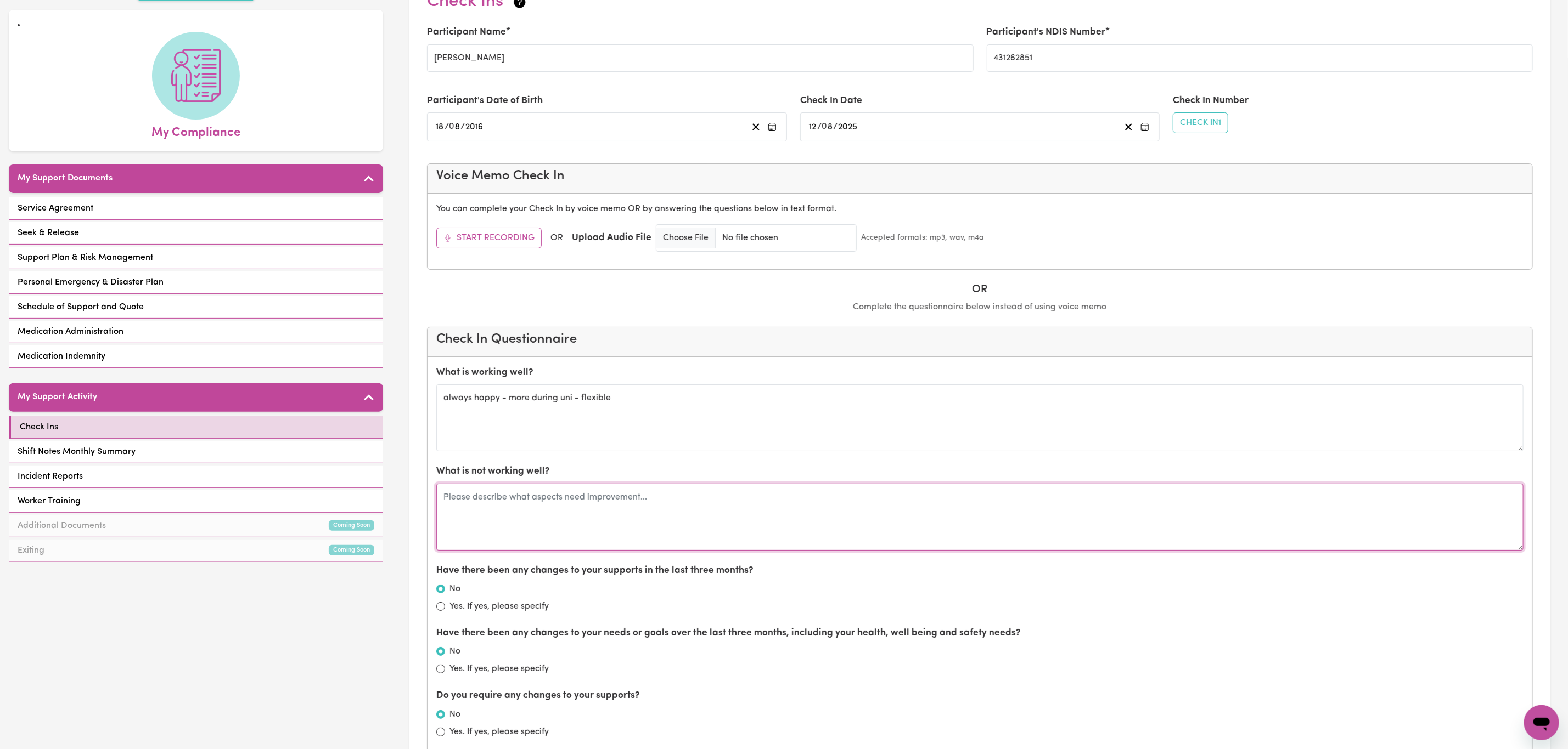
click at [600, 522] on textarea at bounding box center [980, 517] width 1087 height 67
type textarea "n/a - all going well"
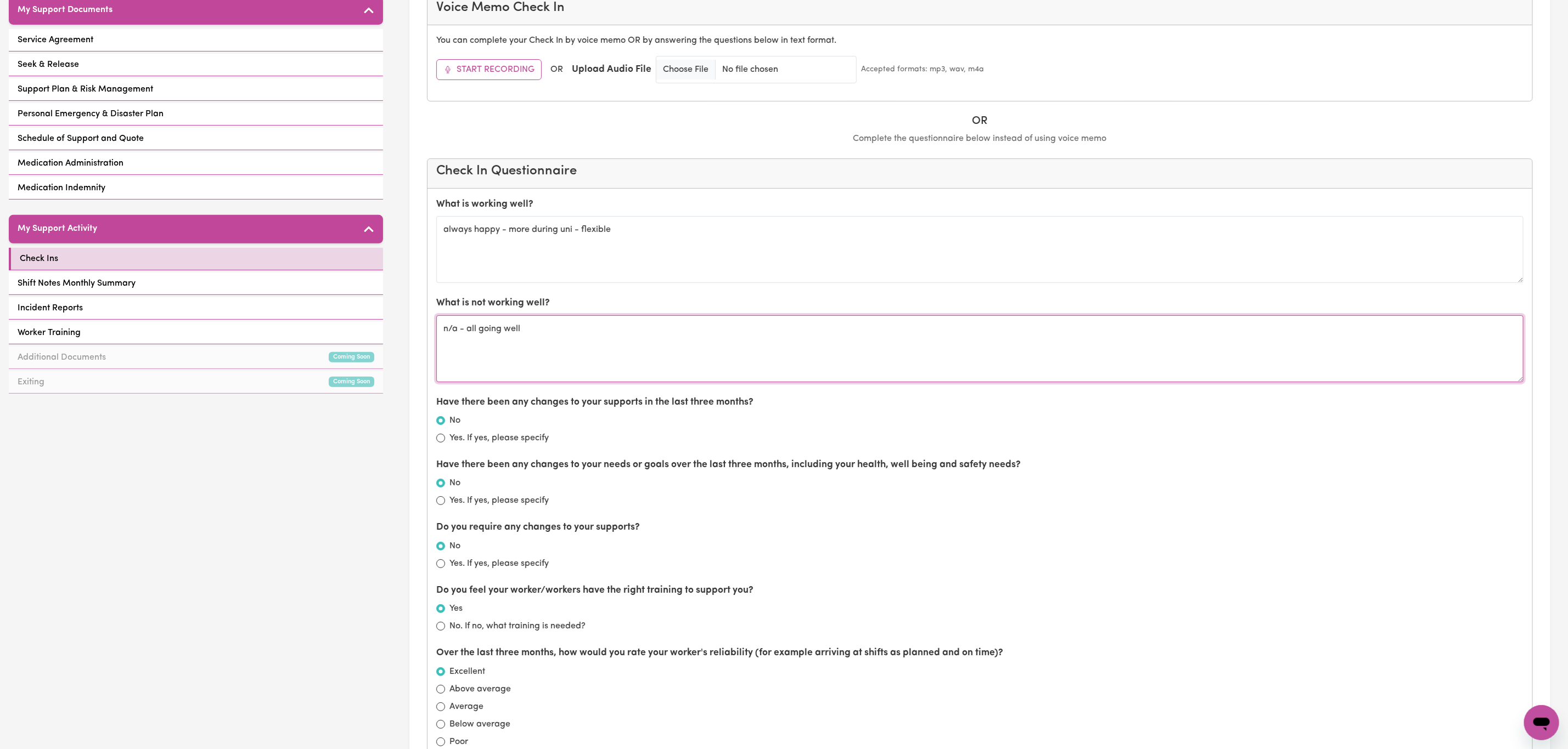
scroll to position [247, 0]
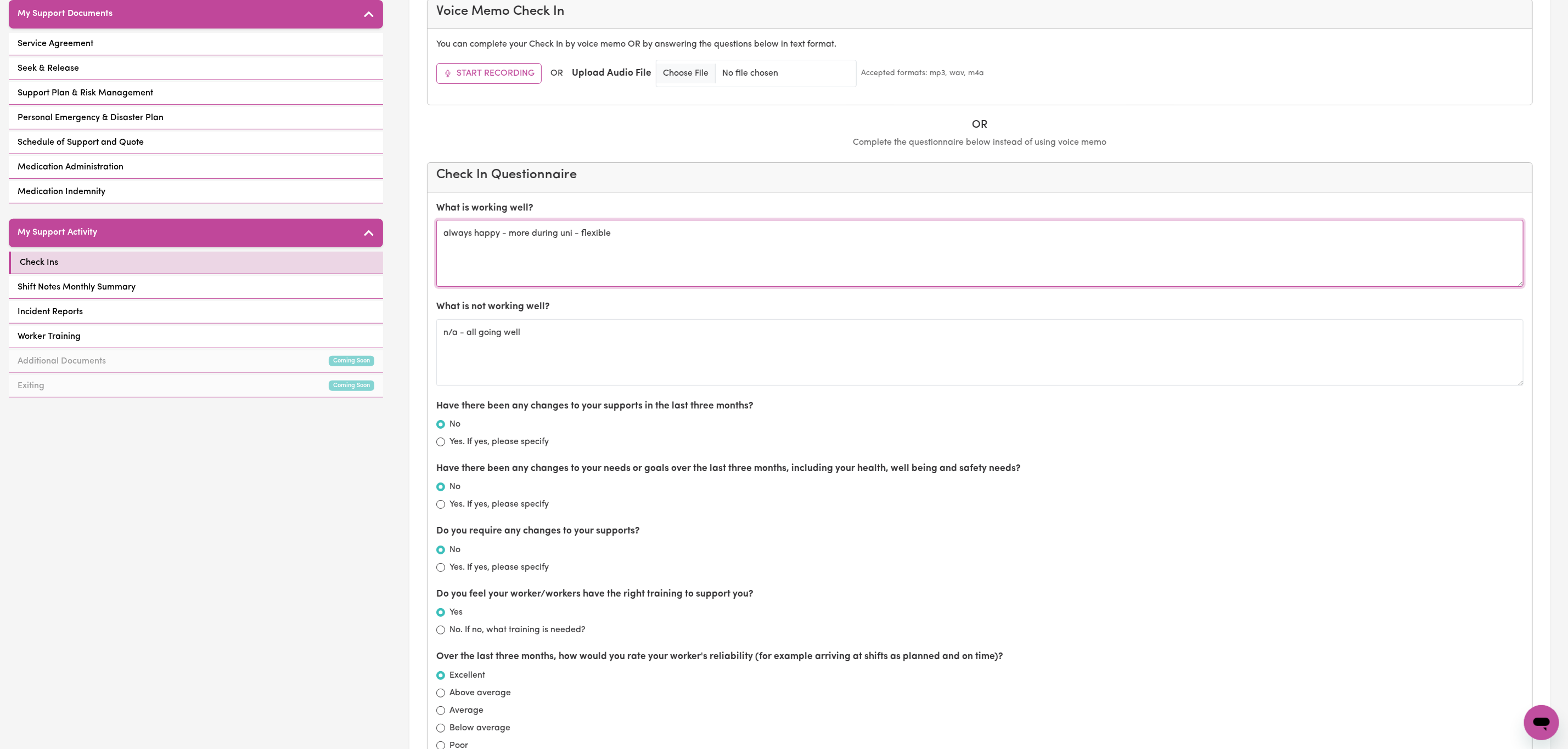
click at [629, 248] on textarea "always happy - more during uni - flexible" at bounding box center [980, 253] width 1087 height 67
drag, startPoint x: 604, startPoint y: 241, endPoint x: 401, endPoint y: 248, distance: 203.1
click at [401, 248] on div "Check Ins Participant Name Tara kandel Participant's NDIS Number 431262851 Part…" at bounding box center [980, 494] width 1176 height 1404
click at [448, 239] on textarea "all supports with Purinma are going very well - Bishan (father) is very happy w…" at bounding box center [980, 253] width 1087 height 67
click at [832, 239] on textarea "All supports with Purinma are going very well - Bishan (father) is very happy w…" at bounding box center [980, 253] width 1087 height 67
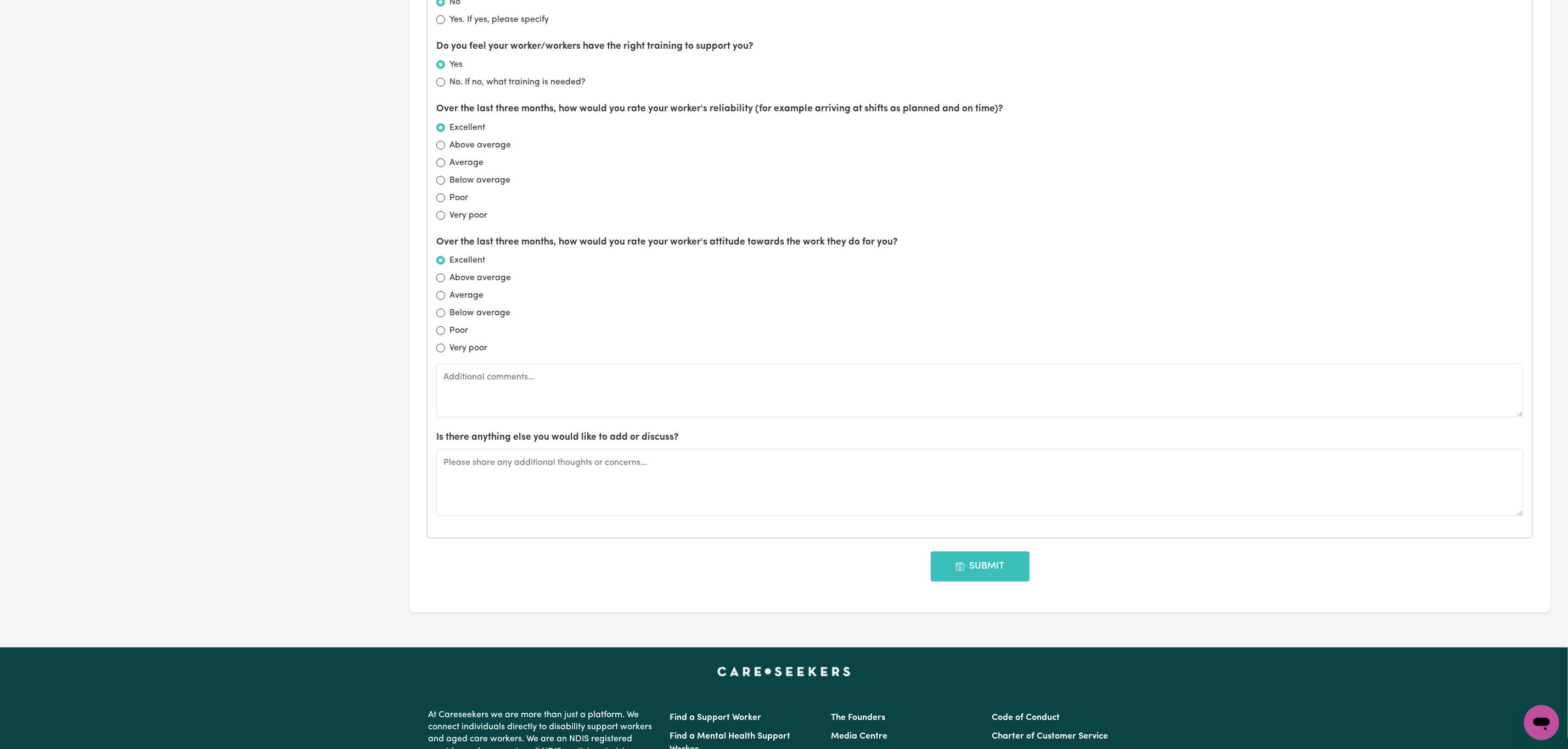
scroll to position [823, 0]
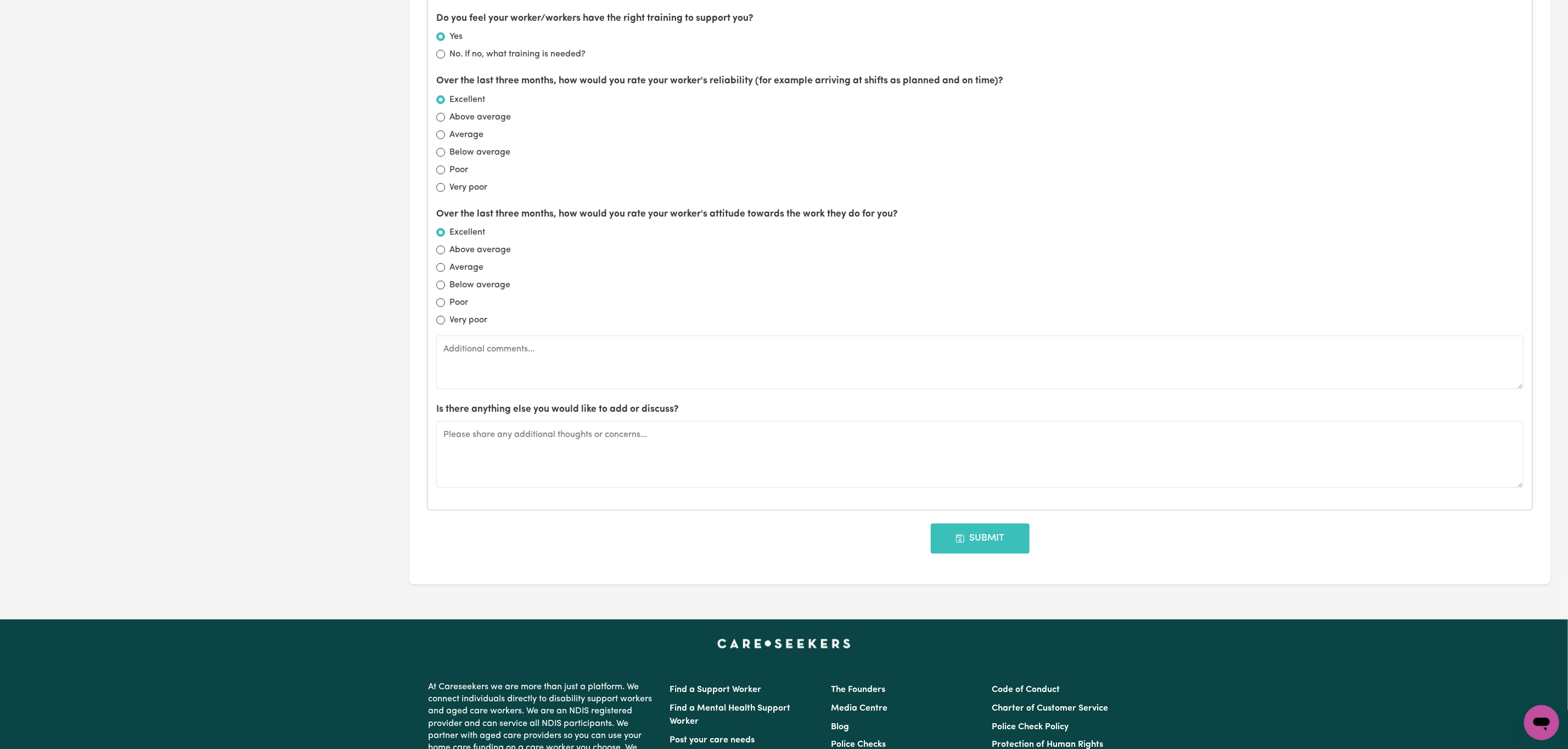
type textarea "All supports with Purinma are going very well - Bishan (father) is very happy w…"
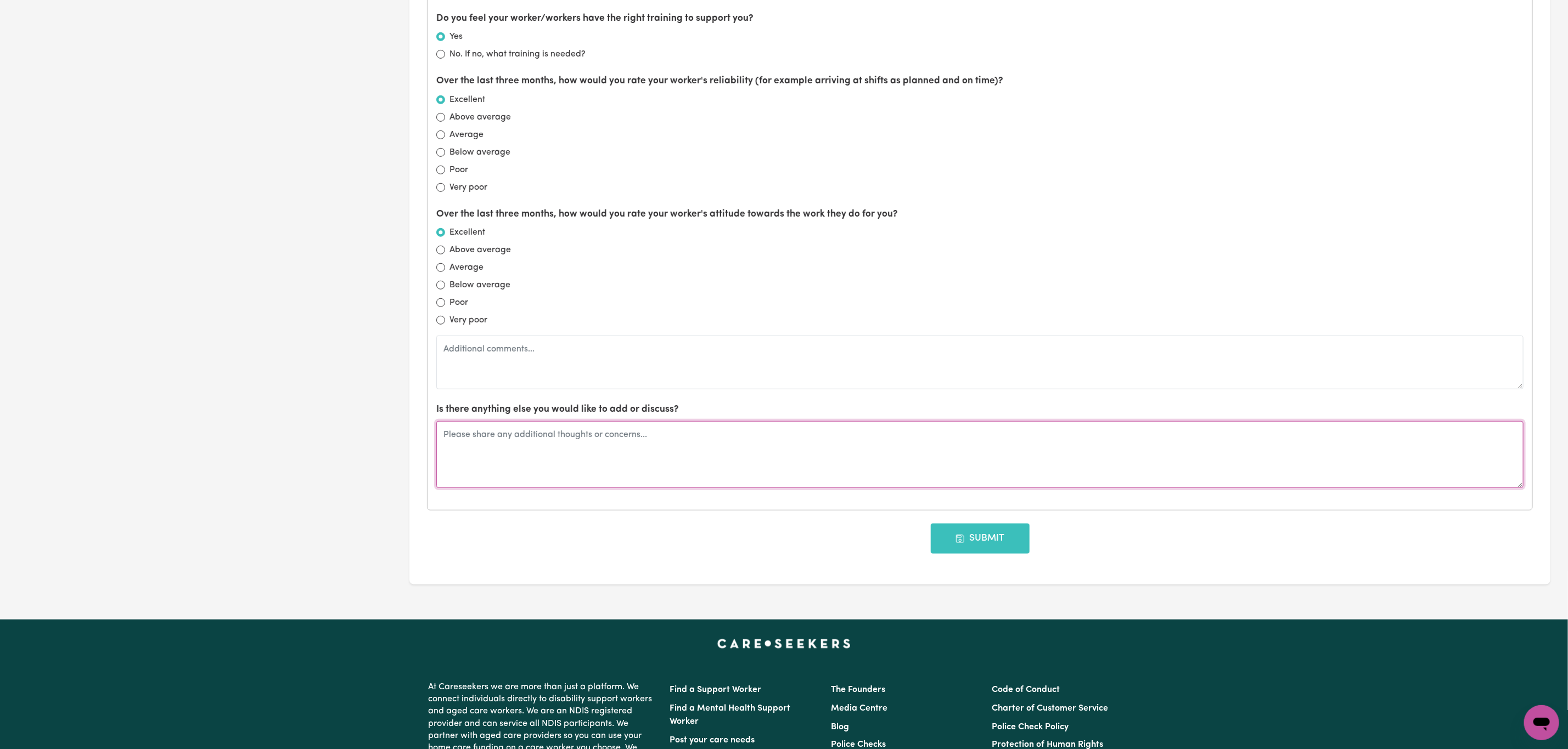
click at [551, 473] on textarea at bounding box center [980, 454] width 1087 height 67
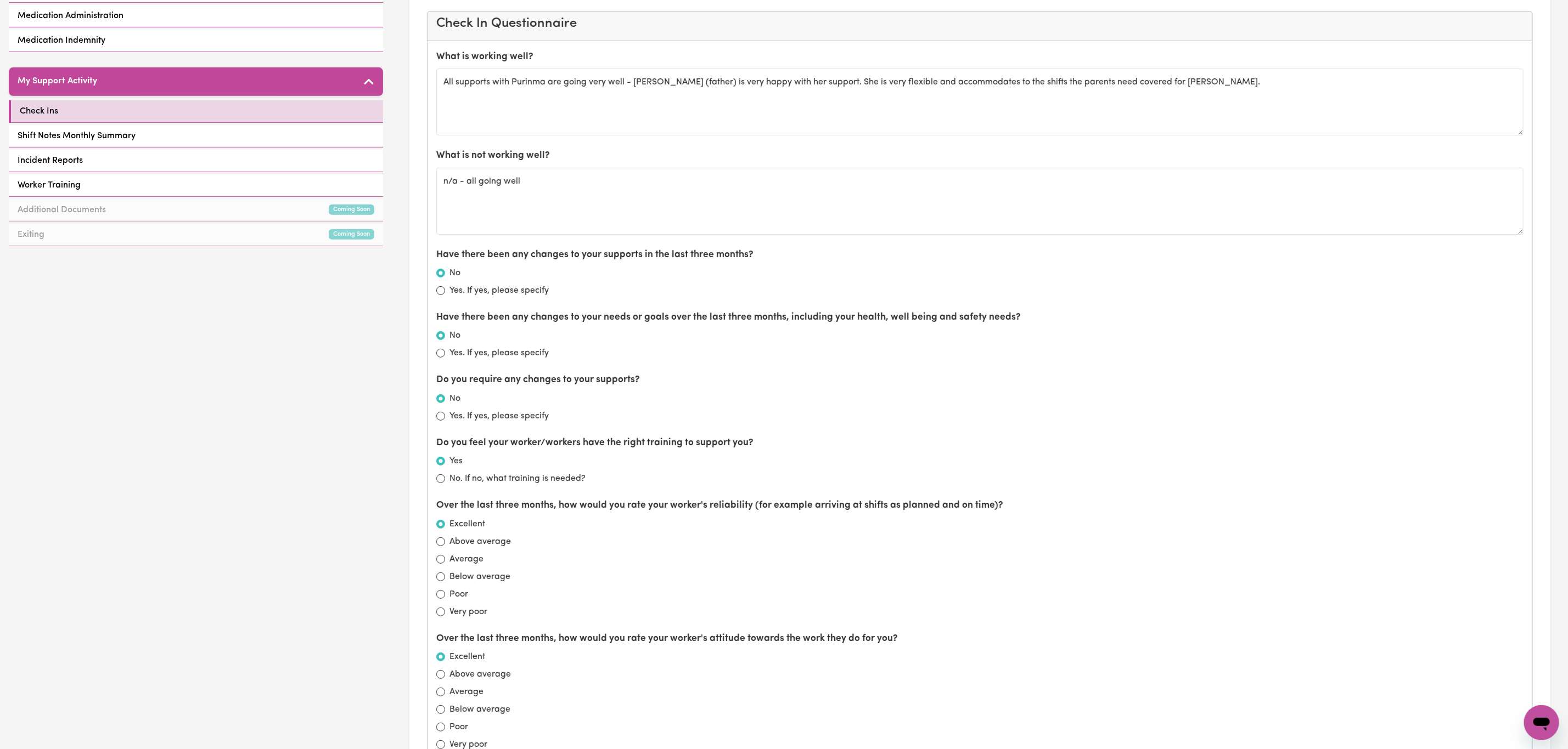
scroll to position [0, 0]
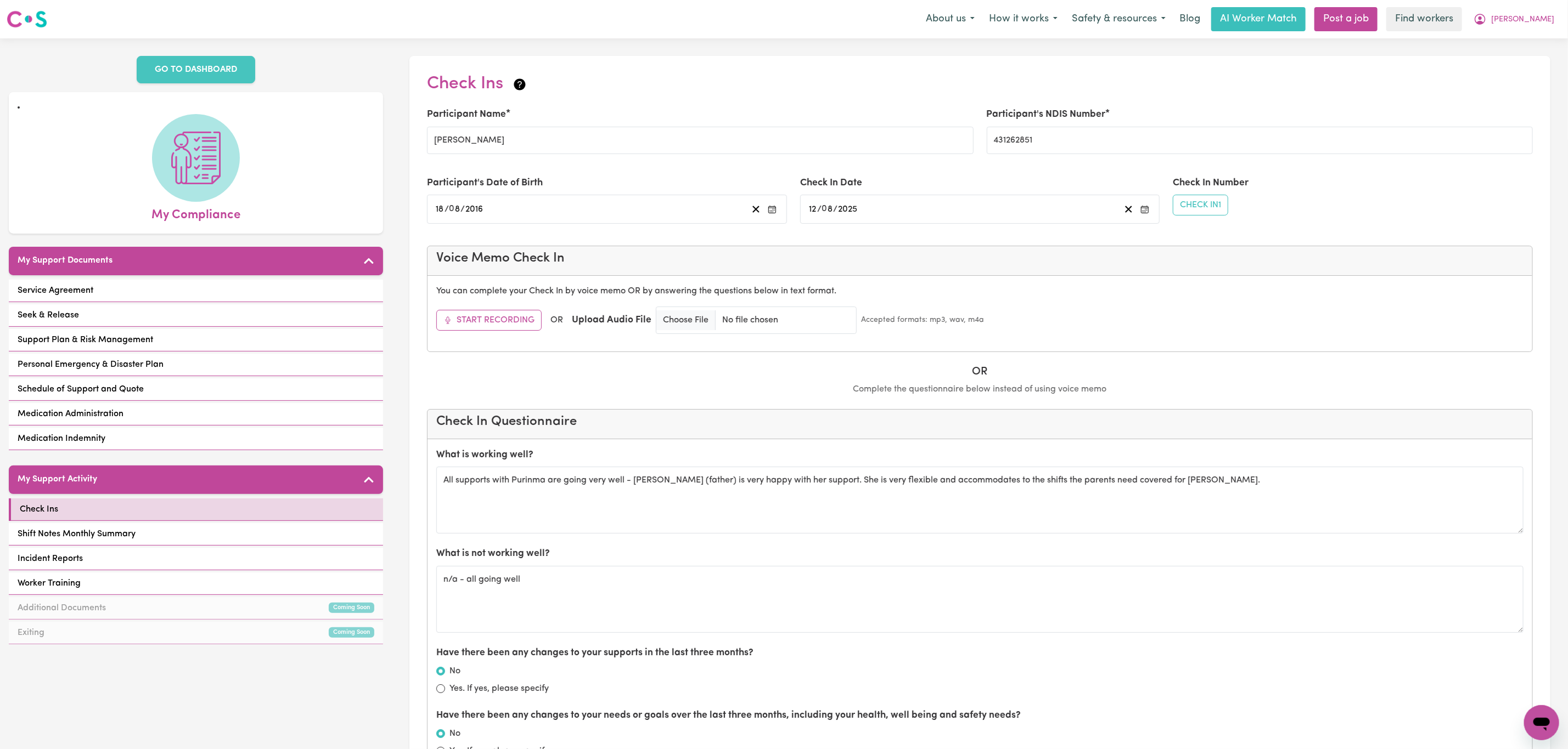
type textarea "no further comments - all is well"
click at [450, 140] on input "Tara kandel" at bounding box center [700, 140] width 546 height 27
click at [462, 143] on input "Bijay kandel" at bounding box center [700, 140] width 546 height 27
type input "Bijay Kandel"
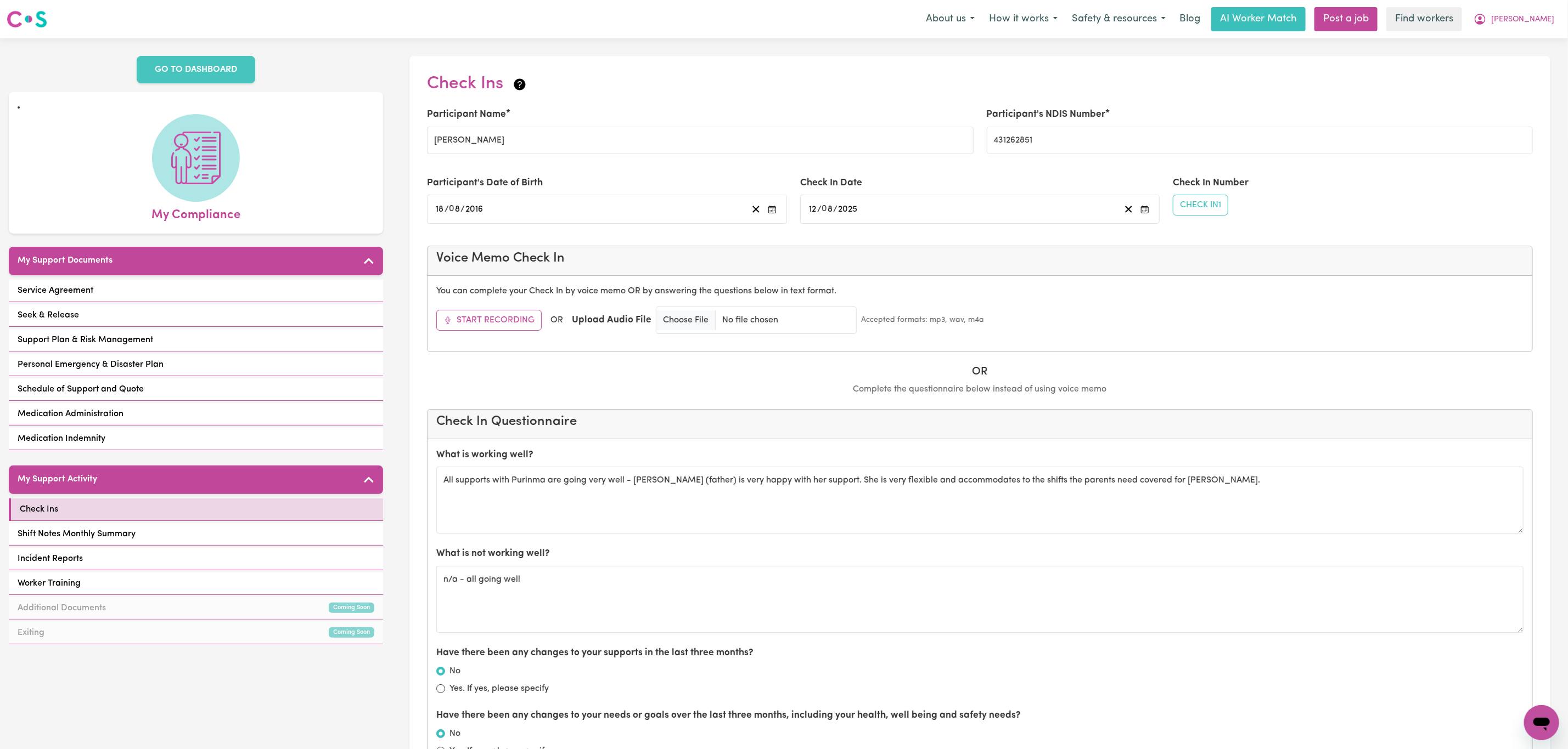
click at [626, 76] on div "Check Ins" at bounding box center [979, 86] width 1106 height 25
click at [1210, 208] on button "Check In 1" at bounding box center [1200, 205] width 55 height 21
click at [1398, 186] on div "Check In Number Check In 1 Check In 1 - OVERDUE Check In 2 - OVERDUE Check In 3…" at bounding box center [1352, 196] width 360 height 39
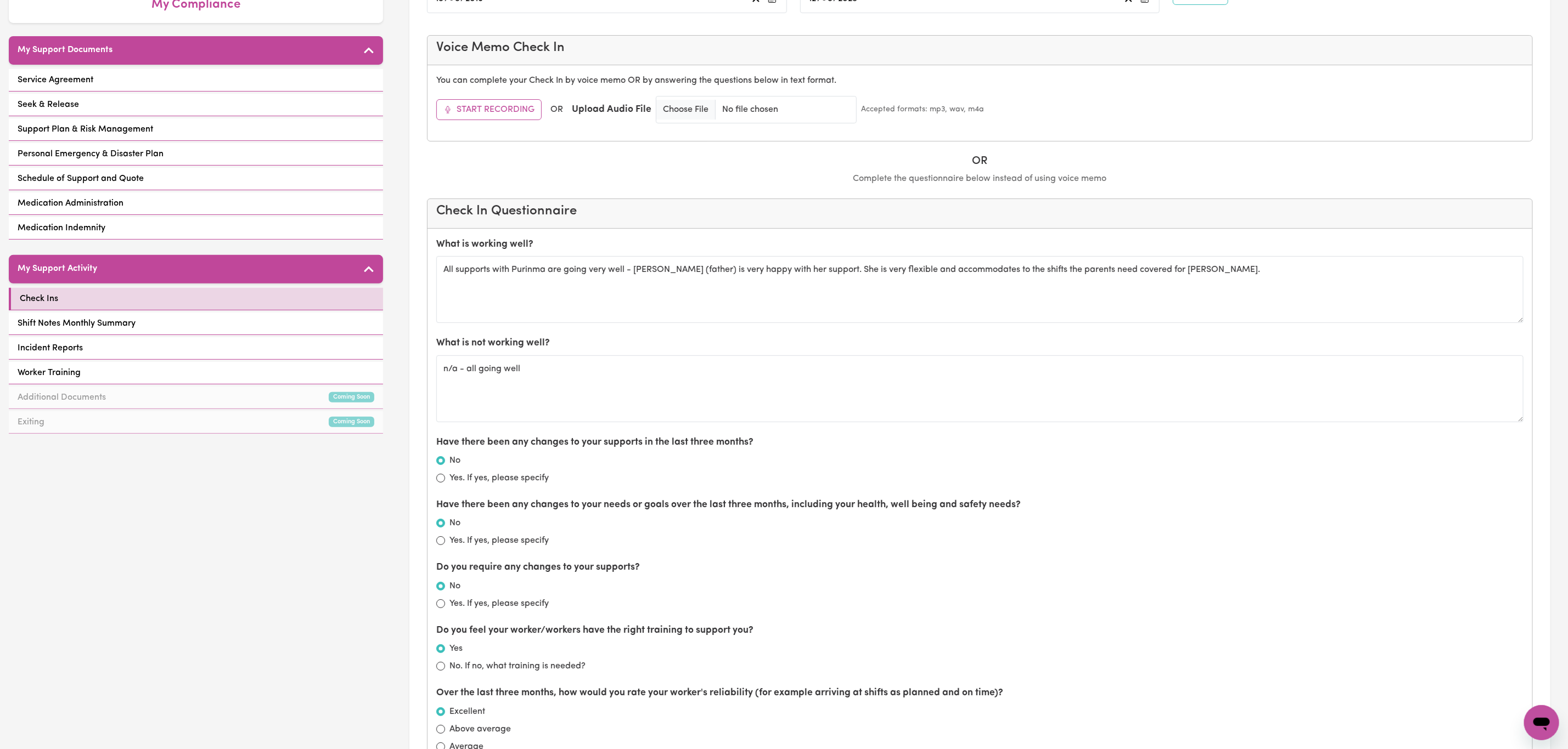
scroll to position [247, 0]
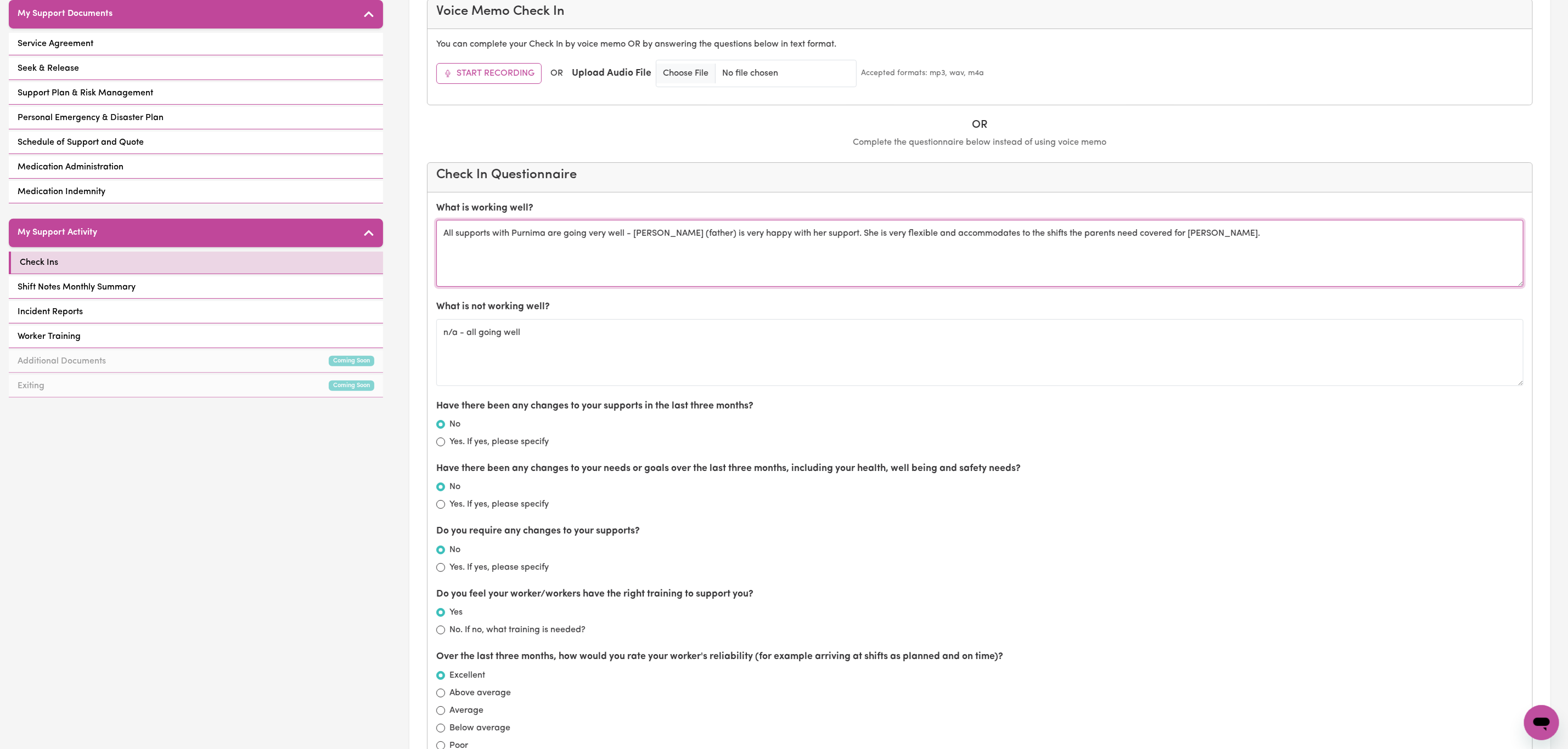
drag, startPoint x: 1156, startPoint y: 234, endPoint x: 954, endPoint y: 263, distance: 204.1
click at [954, 263] on textarea "All supports with Purnima are going very well - Bishan (father) is very happy w…" at bounding box center [980, 253] width 1087 height 67
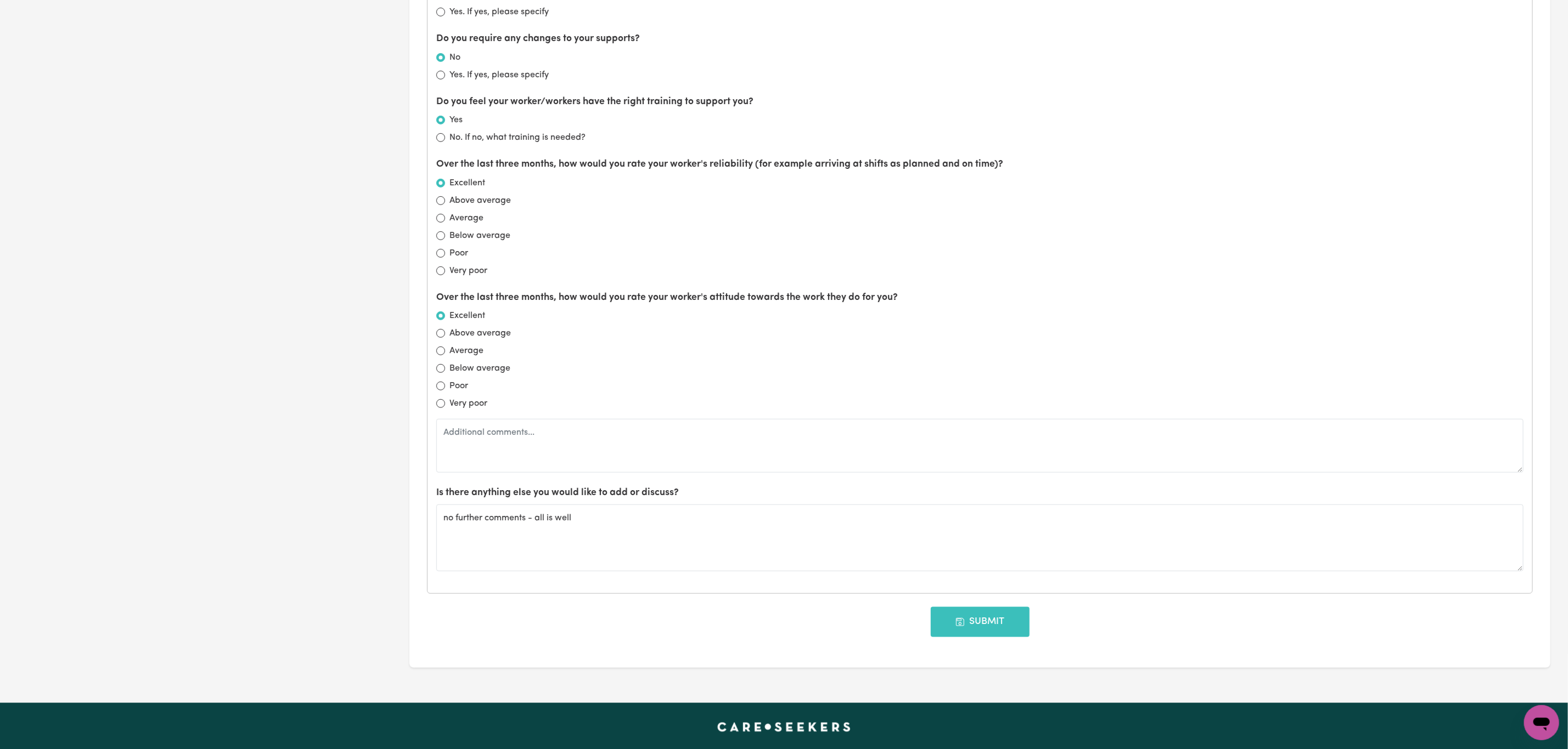
scroll to position [823, 0]
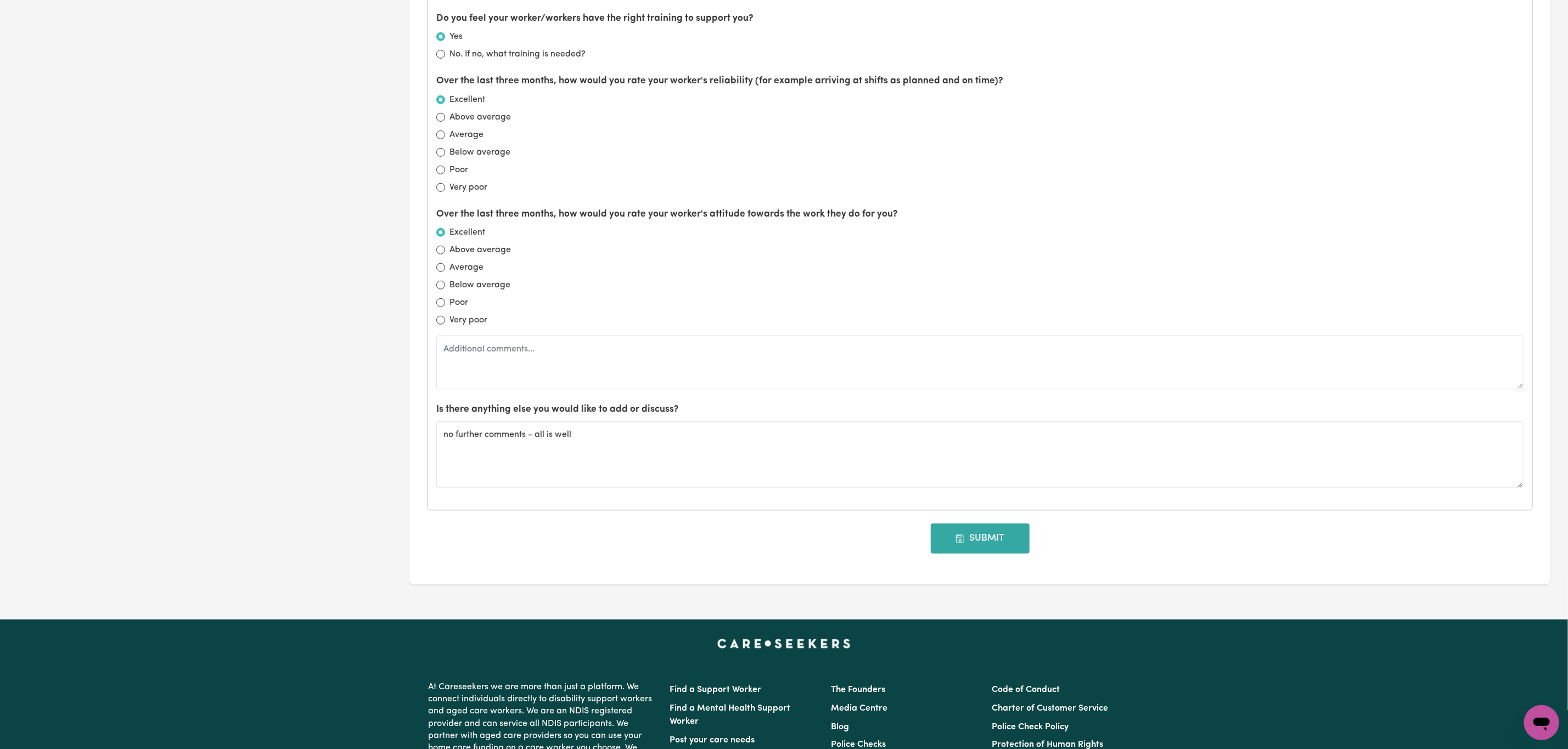
type textarea "All supports with Purnima are going very well - Bishan (father) is very happy w…"
click at [983, 547] on button "Submit" at bounding box center [980, 538] width 99 height 30
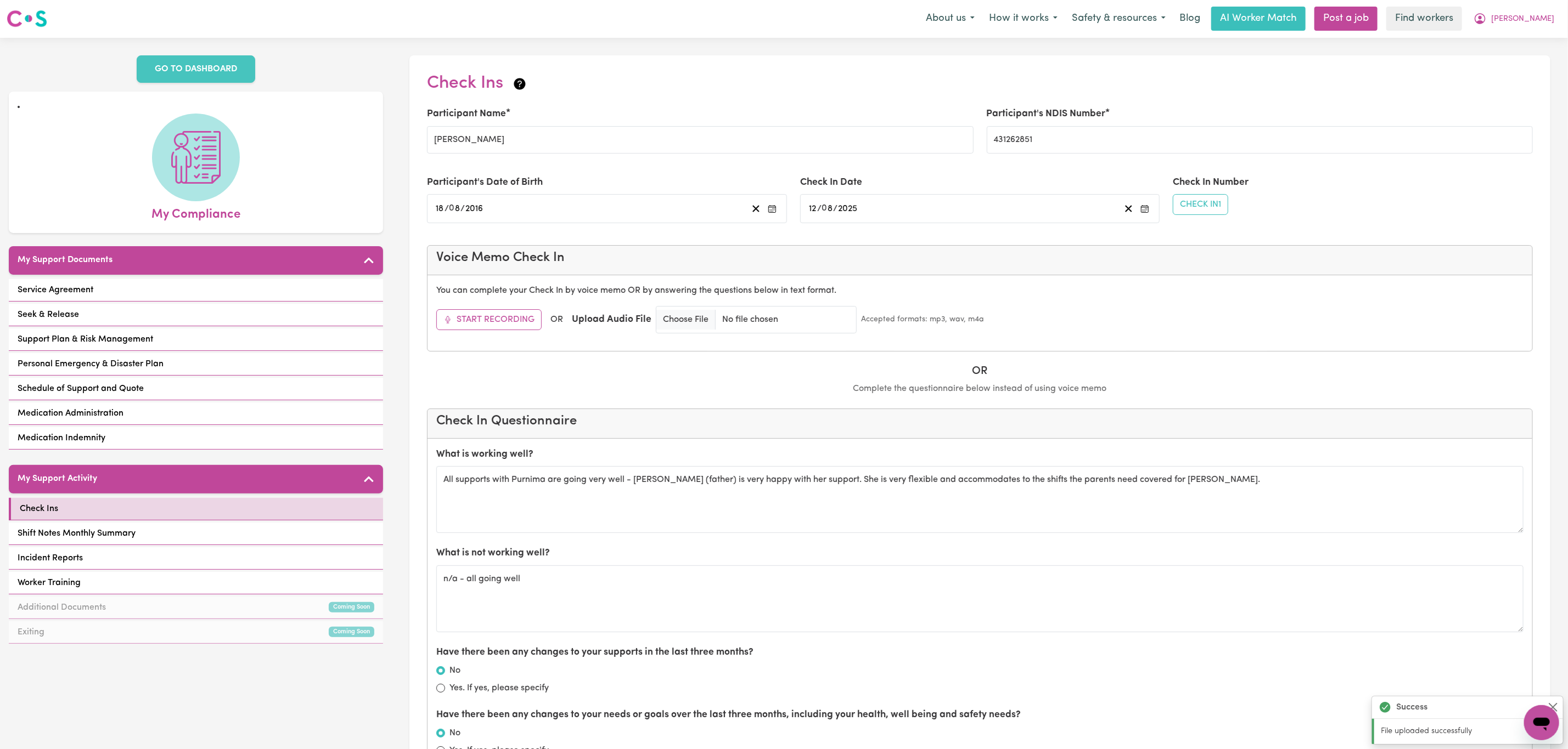
scroll to position [0, 0]
click at [1549, 11] on button "[PERSON_NAME]" at bounding box center [1513, 19] width 95 height 23
click at [1499, 56] on link "Logout" at bounding box center [1517, 63] width 87 height 21
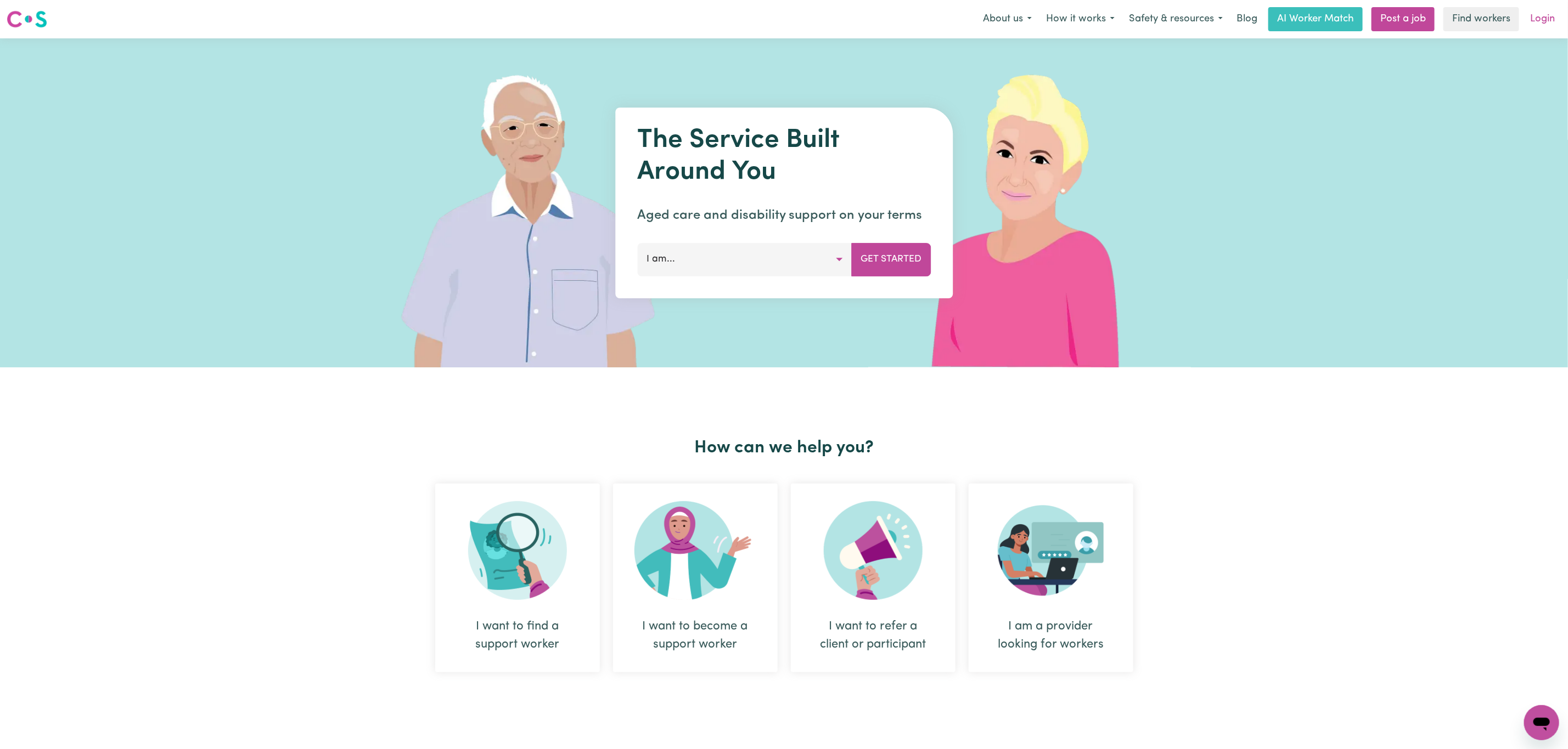
click at [1538, 17] on link "Login" at bounding box center [1543, 19] width 38 height 24
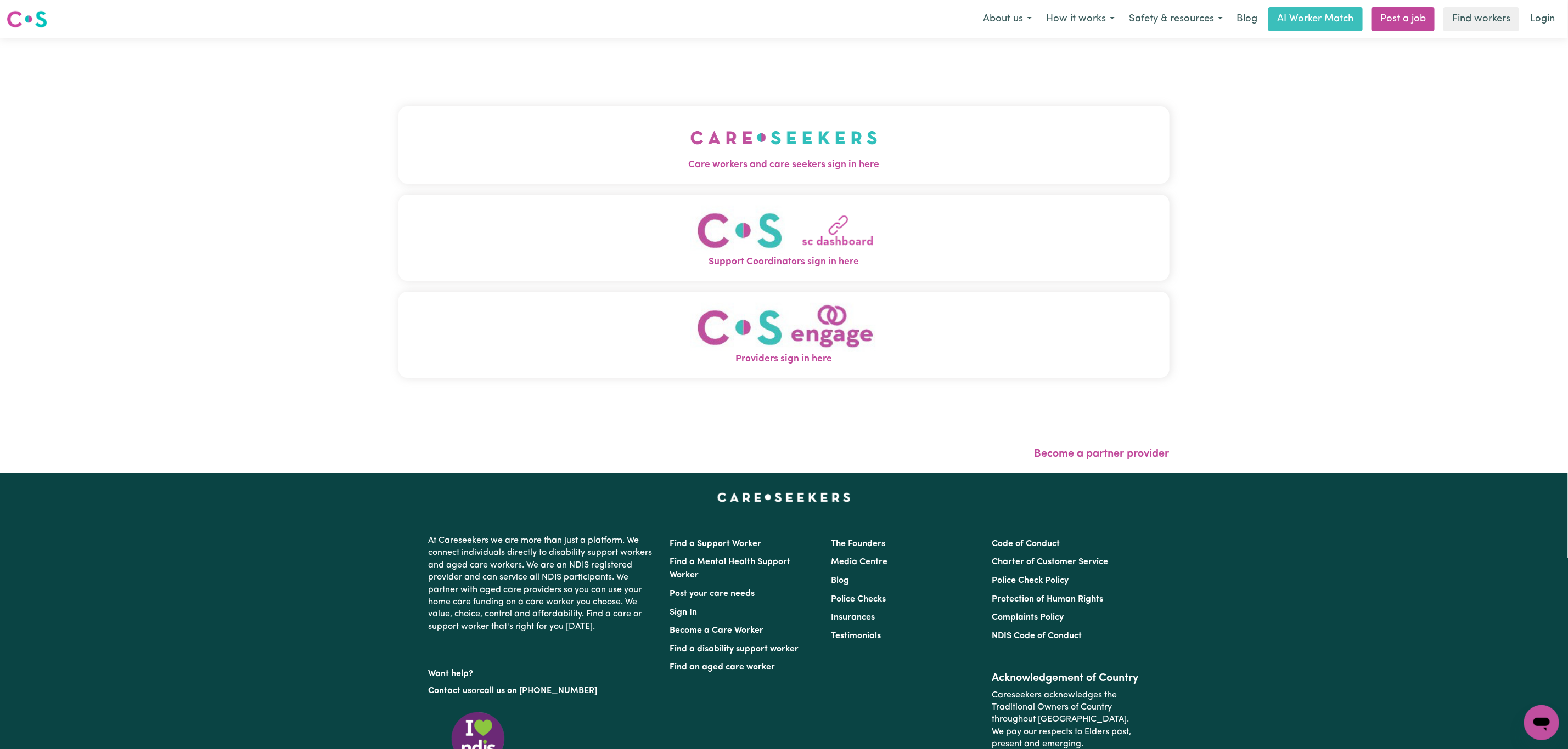
click at [518, 198] on button "Support Coordinators sign in here" at bounding box center [784, 238] width 771 height 86
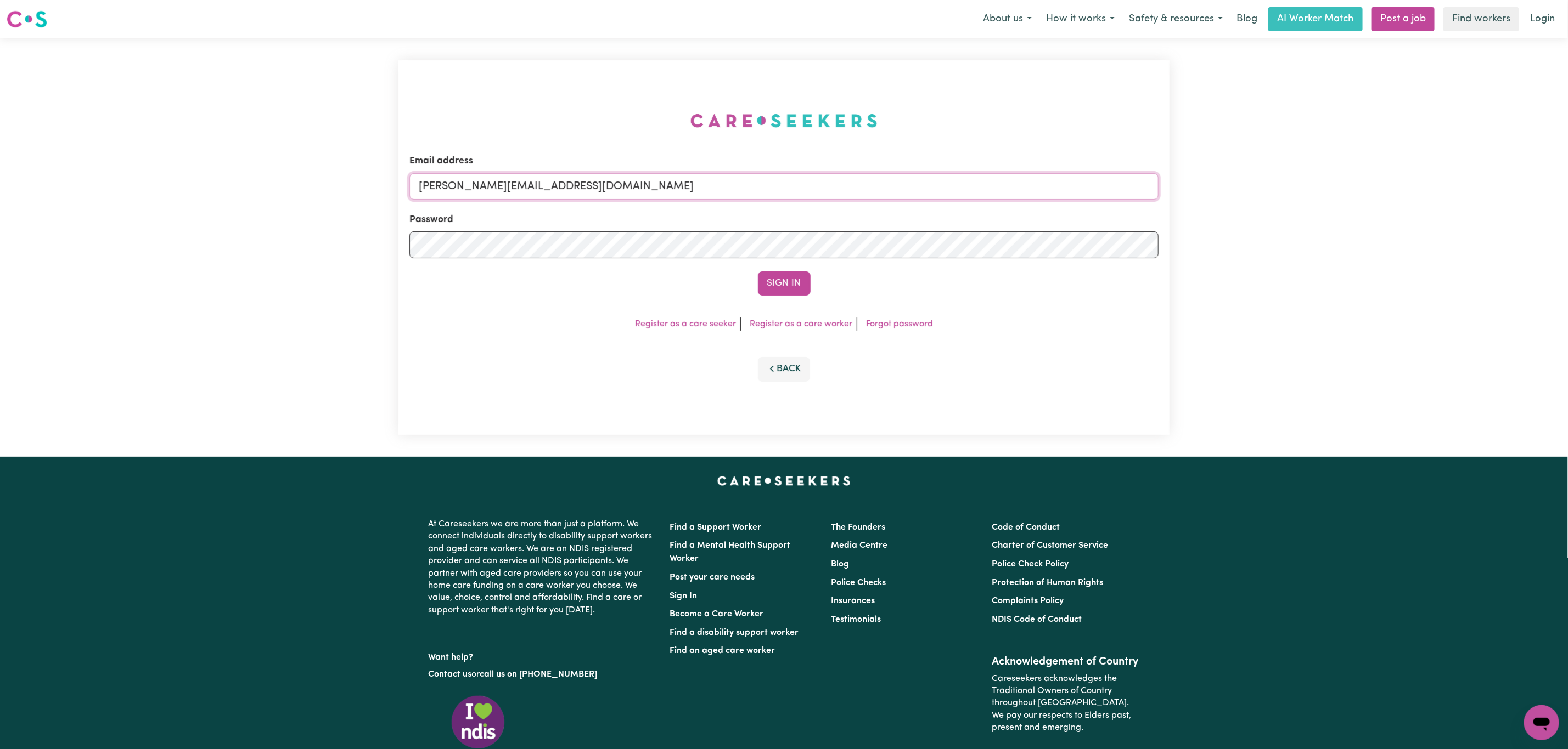
click at [527, 194] on input "mikayla+engage@careseekers.com.au" at bounding box center [784, 186] width 749 height 26
drag, startPoint x: 476, startPoint y: 187, endPoint x: 814, endPoint y: 196, distance: 338.1
click at [814, 196] on input "superuser~mikayla@careseekers.com.au" at bounding box center [784, 186] width 749 height 26
type input "superuser~Labrinib@outlook.com"
click at [785, 277] on button "Sign In" at bounding box center [784, 284] width 53 height 24
